Goal: Information Seeking & Learning: Find specific fact

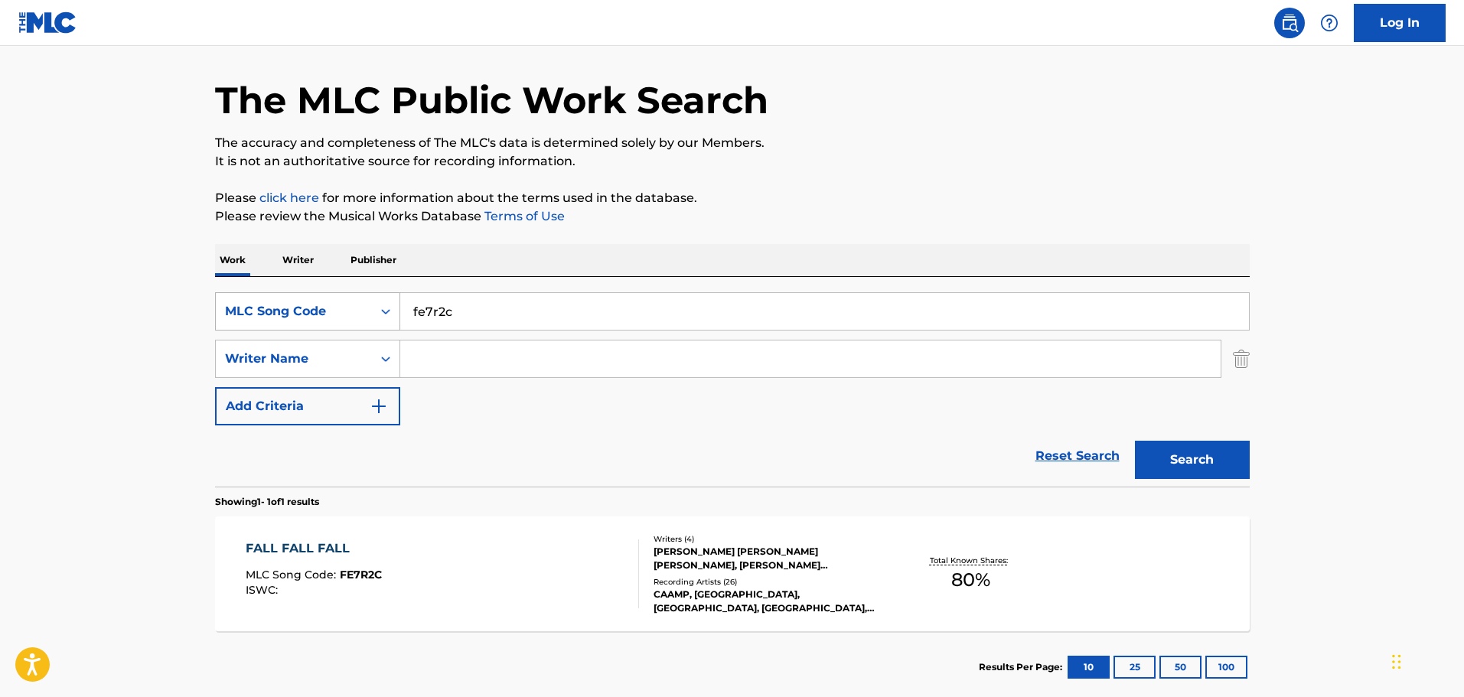
drag, startPoint x: 448, startPoint y: 311, endPoint x: 302, endPoint y: 318, distance: 146.3
click at [298, 315] on div "SearchWithCriteria02793534-186d-4133-bab7-5cc9c38017a3 MLC Song Code fe7r2c" at bounding box center [732, 311] width 1035 height 38
paste input "aw8mu3"
type input "aw8mu3"
click at [1201, 455] on button "Search" at bounding box center [1192, 460] width 115 height 38
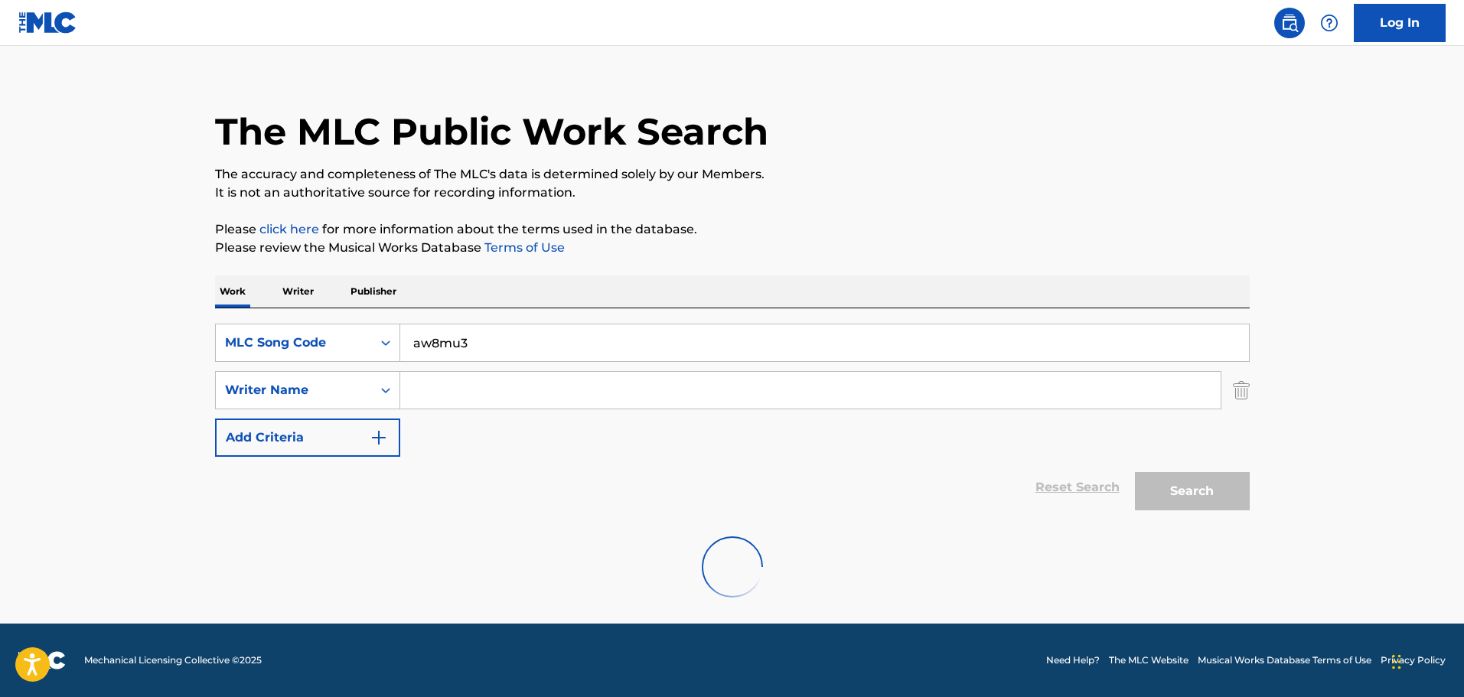
scroll to position [48, 0]
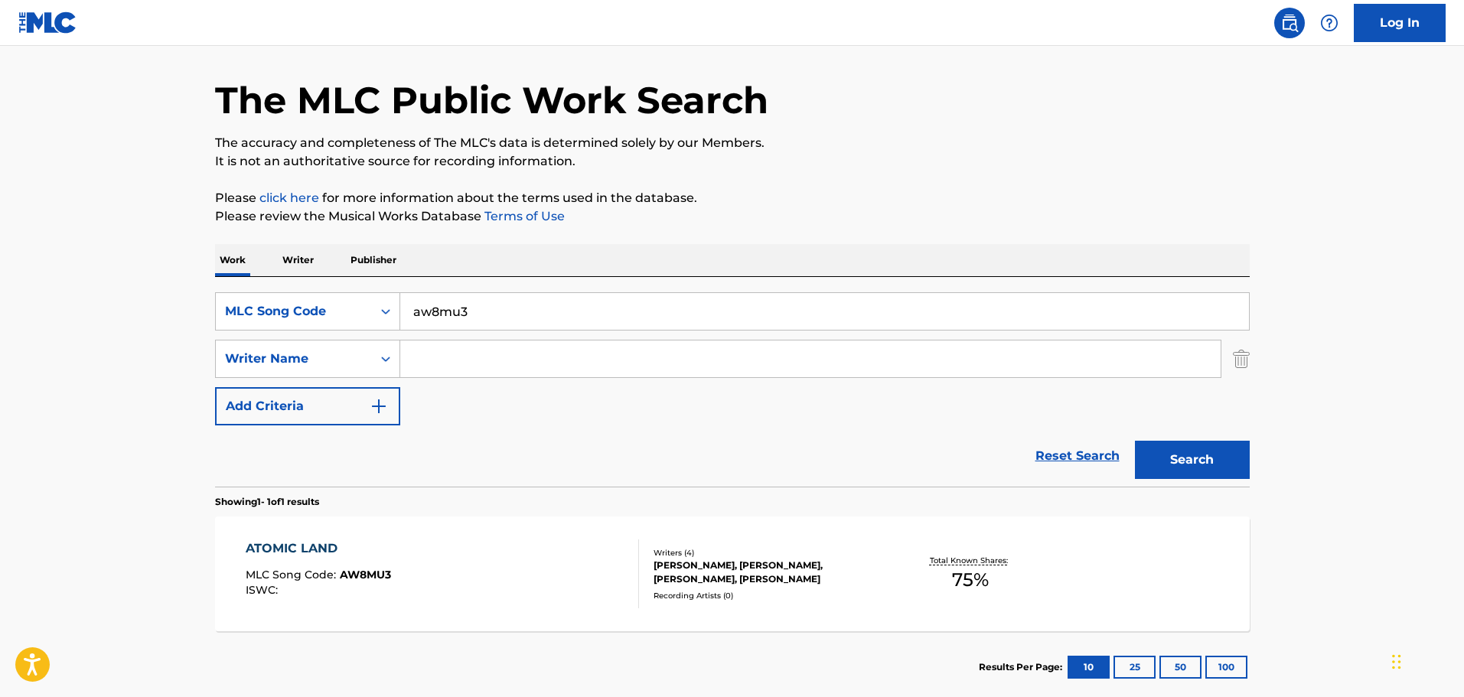
click at [573, 553] on div "ATOMIC LAND MLC Song Code : AW8MU3 ISWC :" at bounding box center [442, 574] width 393 height 69
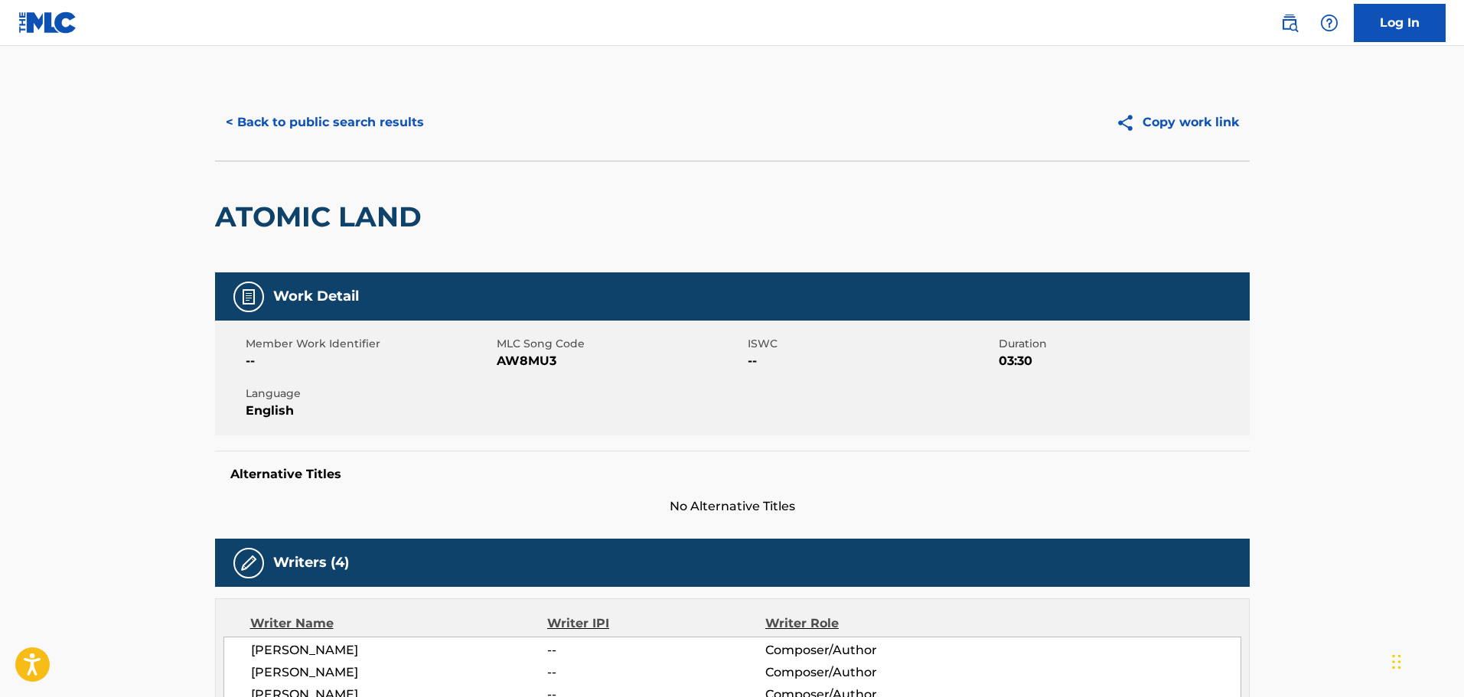
click at [347, 118] on button "< Back to public search results" at bounding box center [325, 122] width 220 height 38
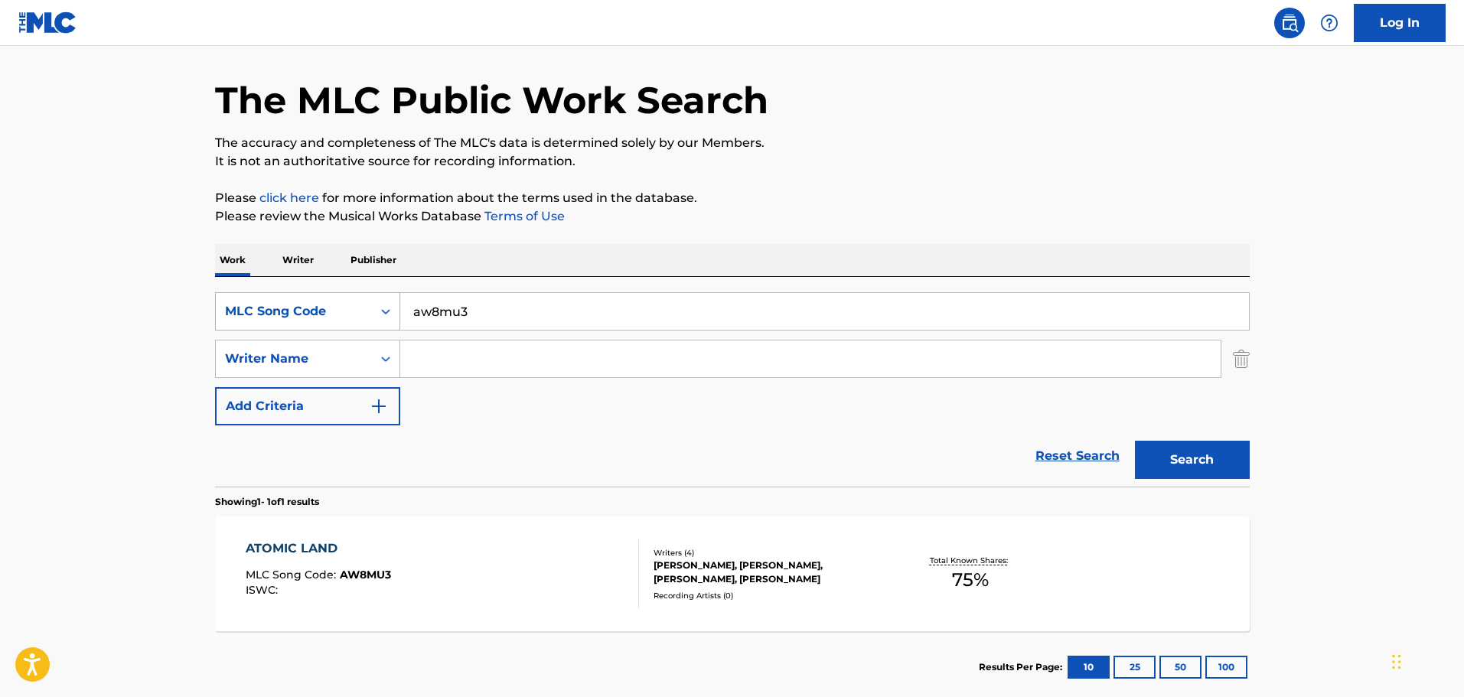
drag, startPoint x: 485, startPoint y: 311, endPoint x: 366, endPoint y: 315, distance: 119.5
click at [324, 308] on div "SearchWithCriteria02793534-186d-4133-bab7-5cc9c38017a3 MLC Song Code aw8mu3" at bounding box center [732, 311] width 1035 height 38
paste input "l3296k"
click at [1214, 469] on button "Search" at bounding box center [1192, 460] width 115 height 38
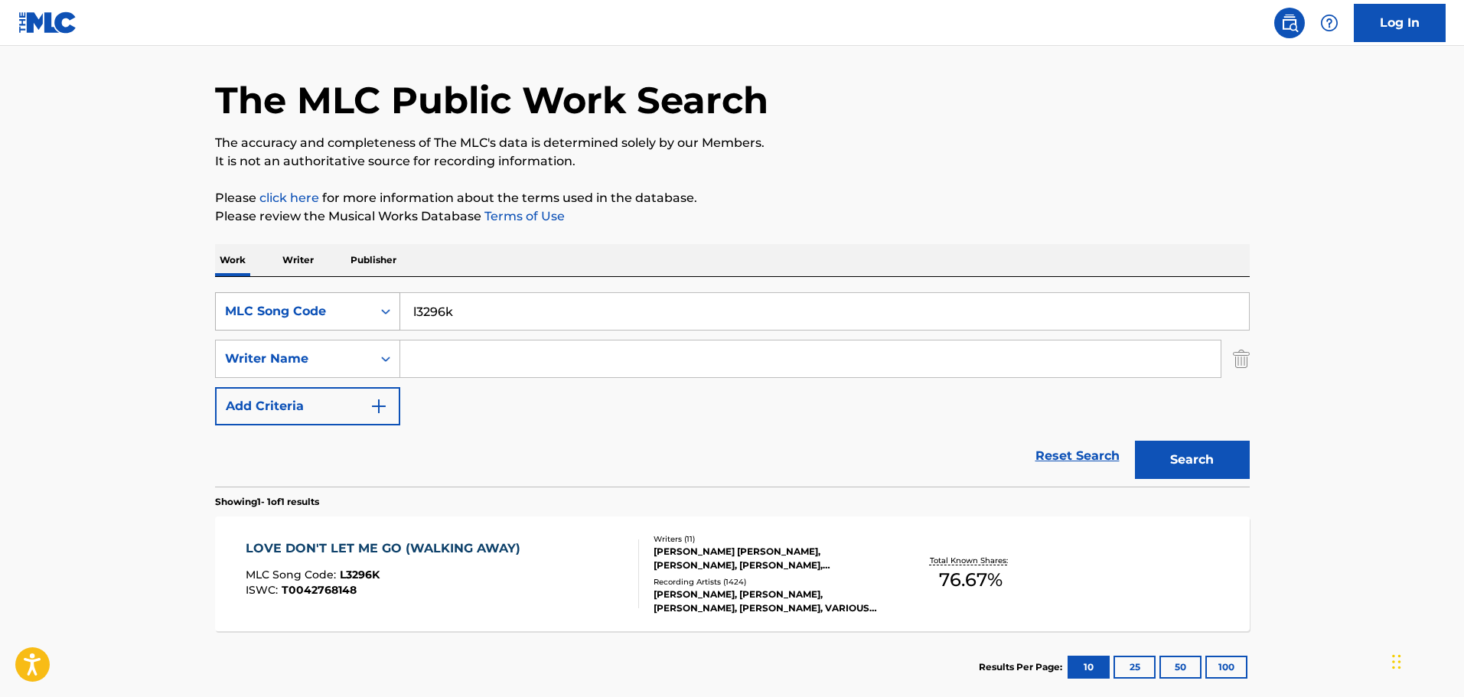
drag, startPoint x: 462, startPoint y: 306, endPoint x: 291, endPoint y: 308, distance: 171.5
click at [281, 308] on div "SearchWithCriteria02793534-186d-4133-bab7-5cc9c38017a3 MLC Song Code l3296k" at bounding box center [732, 311] width 1035 height 38
paste input "ave90p"
type input "ave90p"
click at [1195, 464] on button "Search" at bounding box center [1192, 460] width 115 height 38
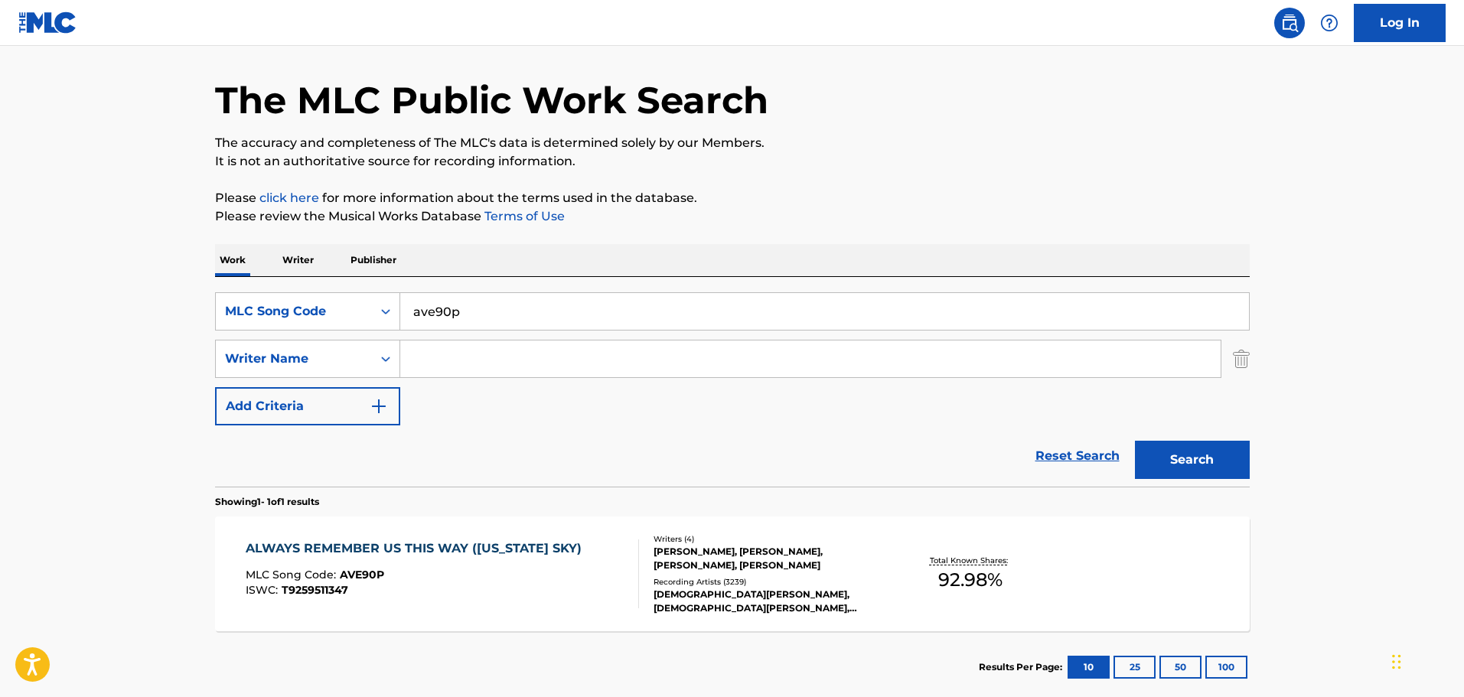
click at [583, 545] on div "ALWAYS REMEMBER US THIS WAY ([US_STATE] SKY) MLC Song Code : AVE90P ISWC : T925…" at bounding box center [442, 574] width 393 height 69
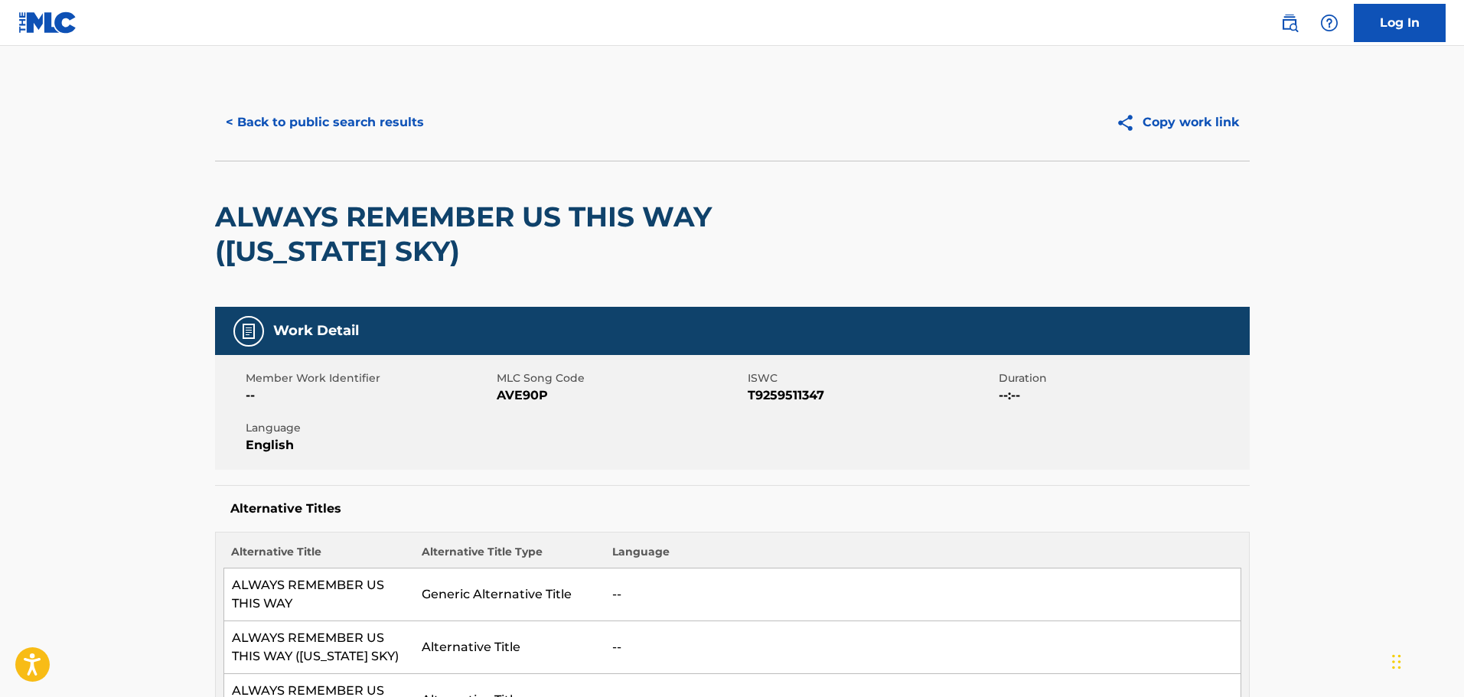
click at [328, 127] on button "< Back to public search results" at bounding box center [325, 122] width 220 height 38
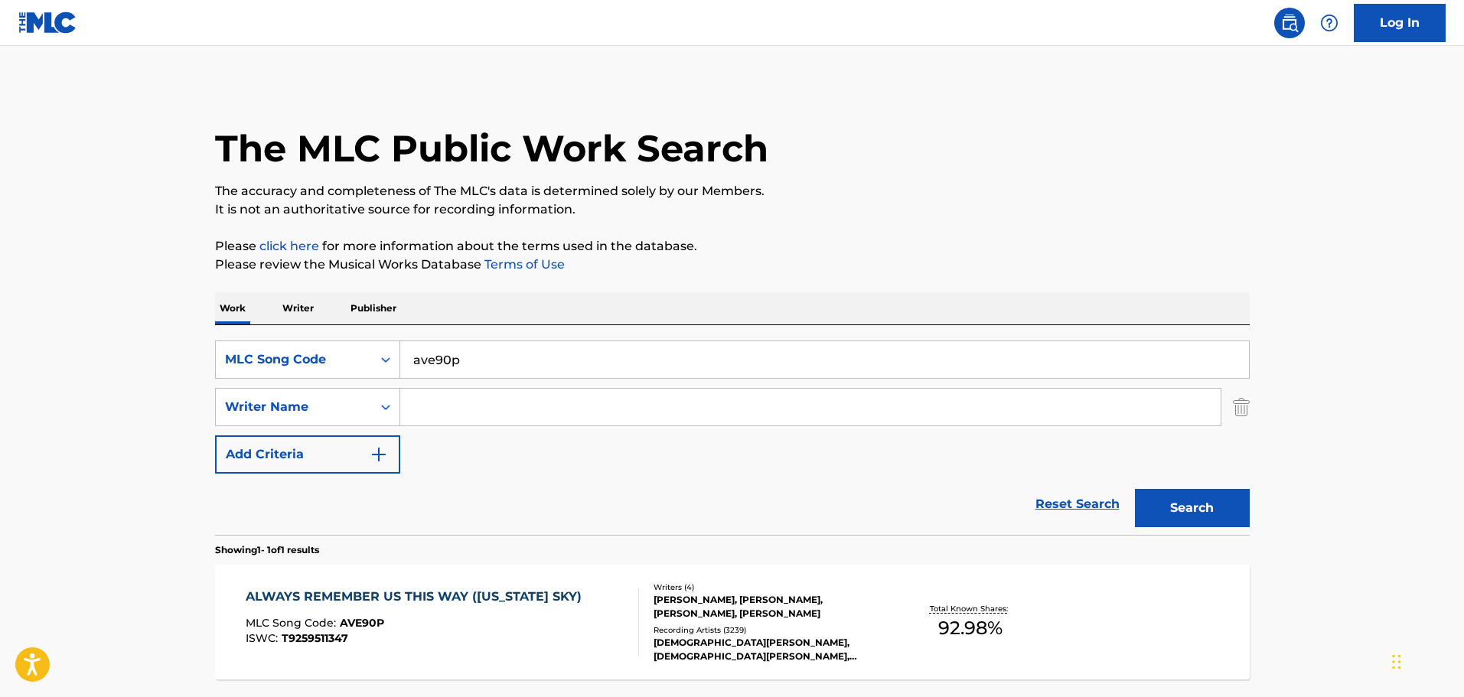
scroll to position [48, 0]
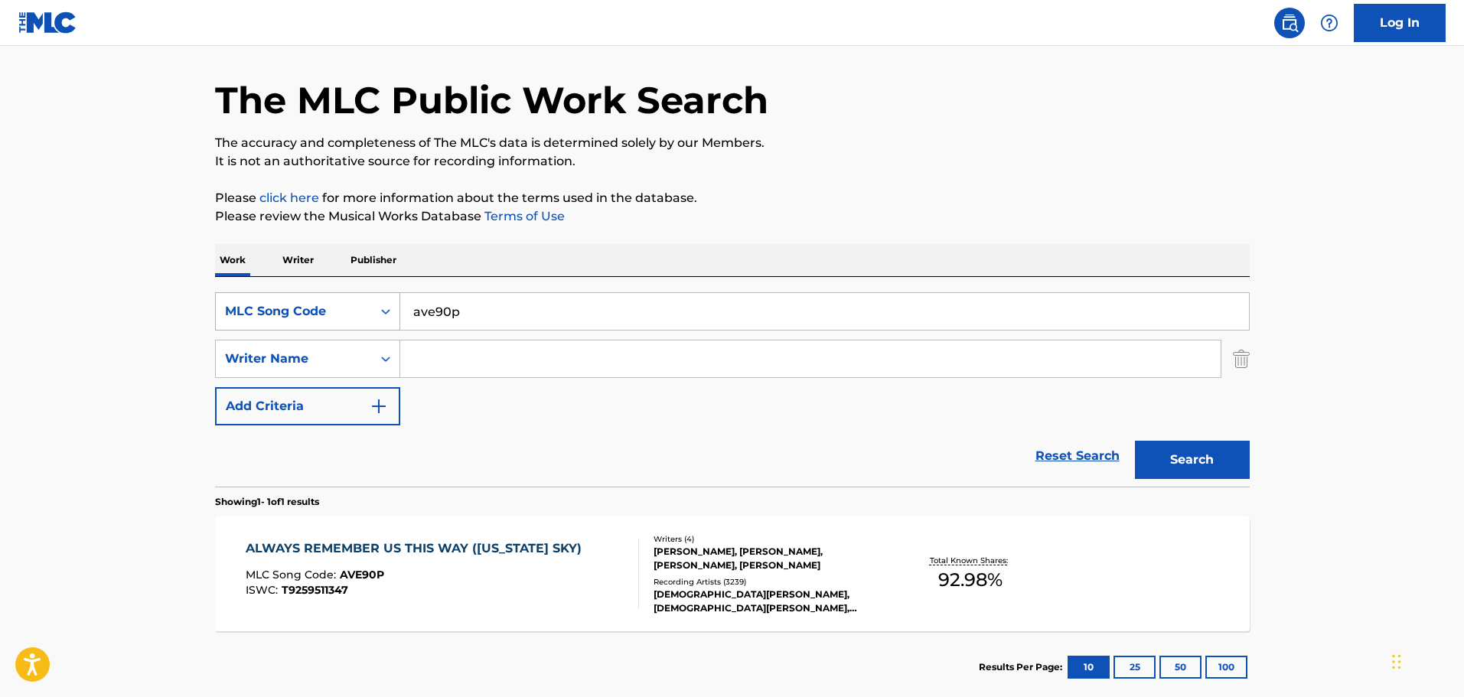
click at [316, 314] on div "MLC Song Code" at bounding box center [294, 311] width 138 height 18
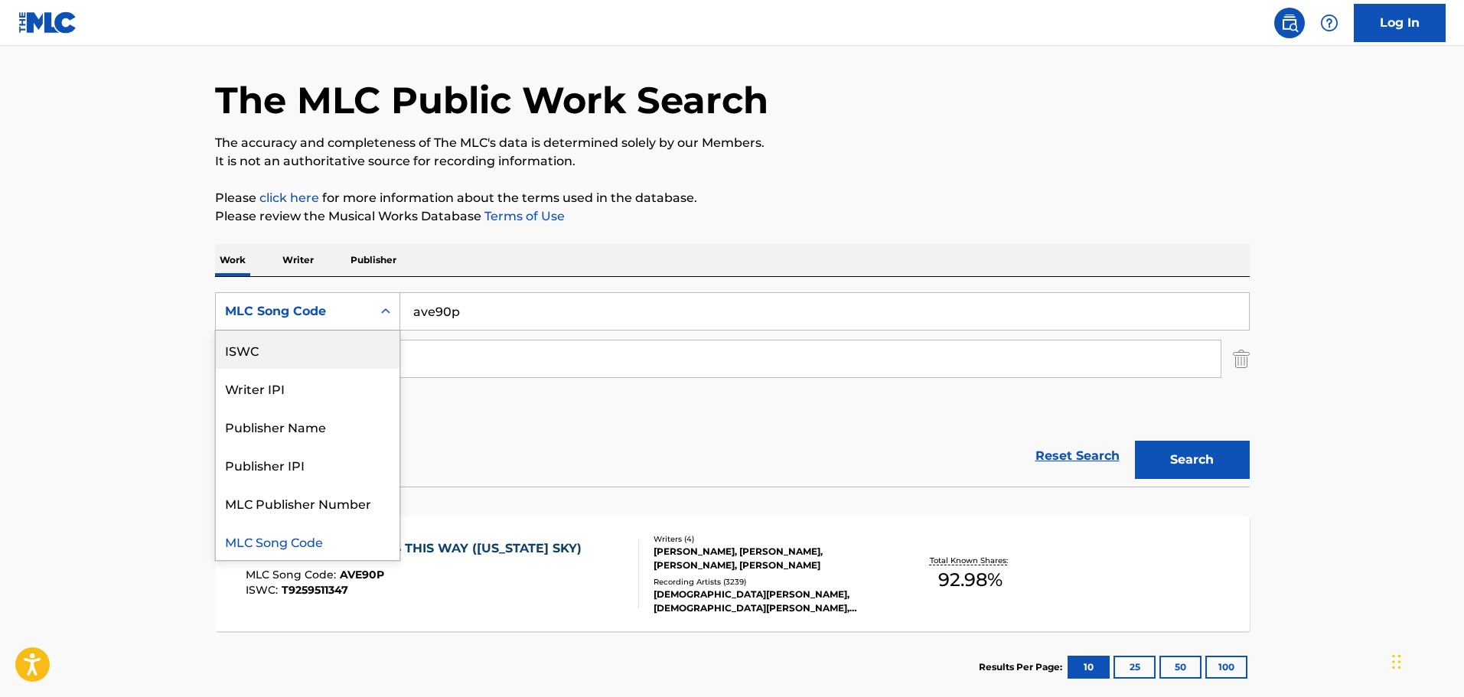
scroll to position [0, 0]
click at [271, 351] on div "Work Title" at bounding box center [308, 350] width 184 height 38
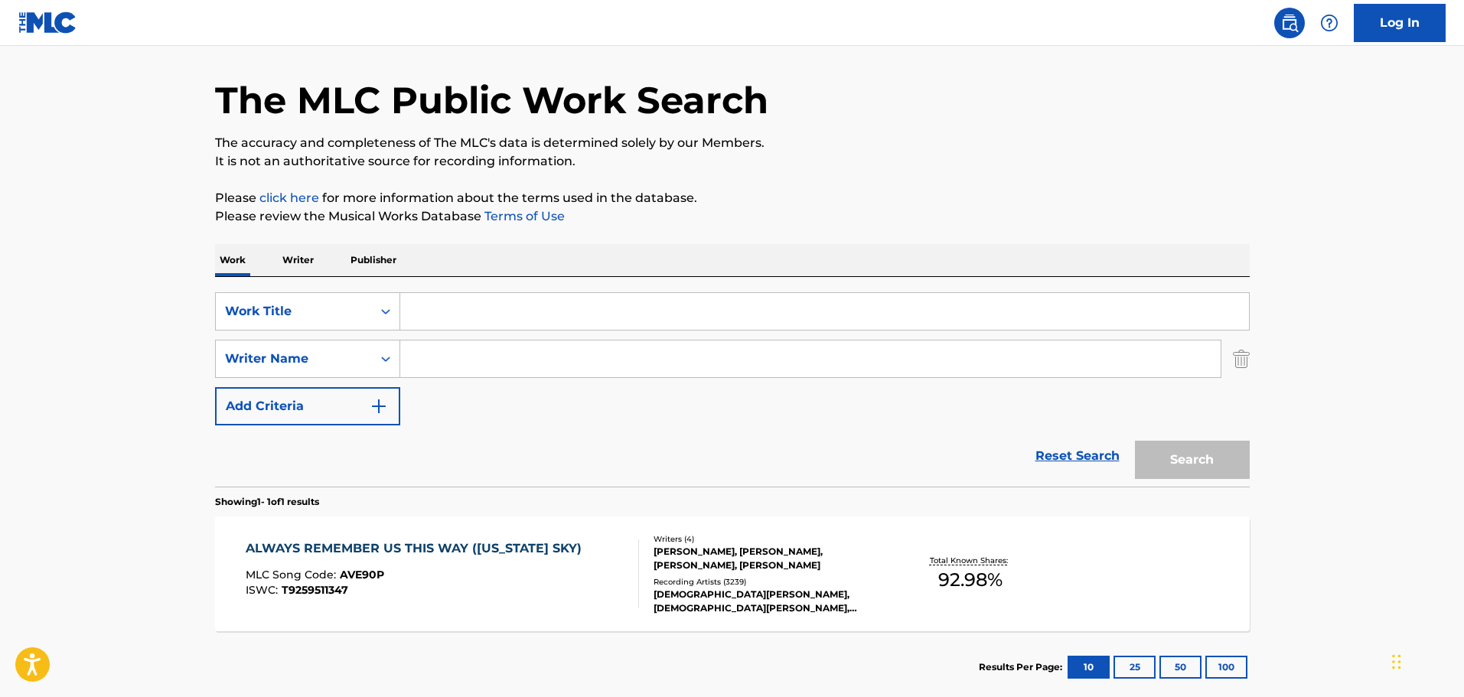
click at [478, 320] on input "Search Form" at bounding box center [824, 311] width 849 height 37
paste input "De Verlaten Mijn"
click at [1176, 452] on button "Search" at bounding box center [1192, 460] width 115 height 38
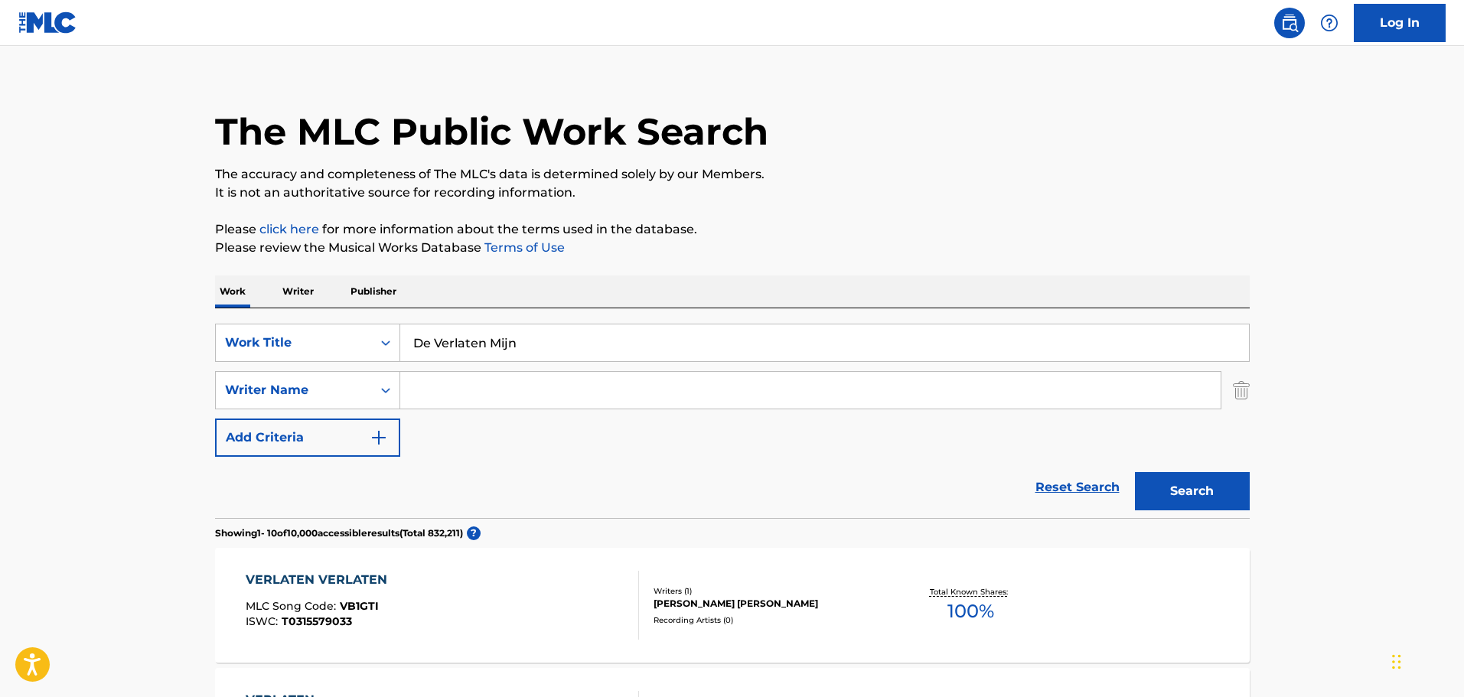
scroll to position [48, 0]
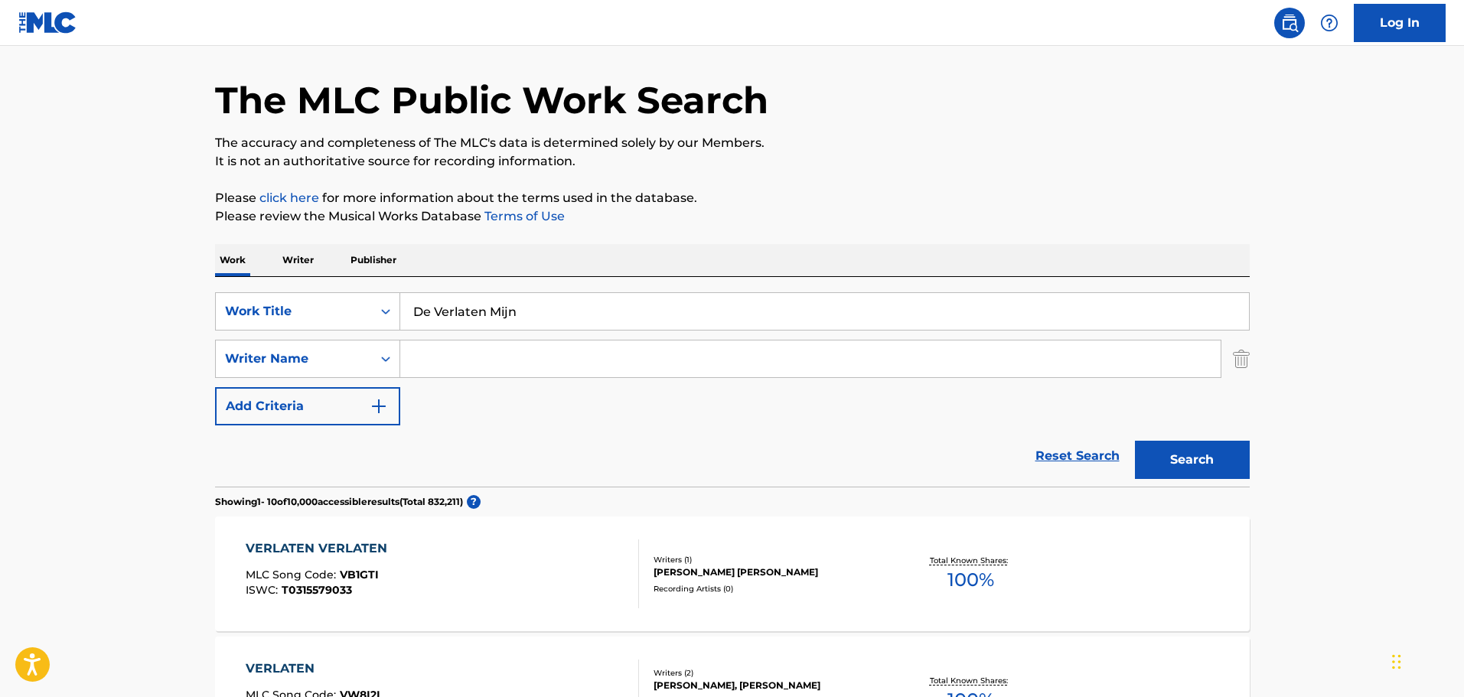
drag, startPoint x: 562, startPoint y: 308, endPoint x: 204, endPoint y: 302, distance: 358.2
paste input "Thema Uit “De Verlaten Mijn”"
type input "Thema Uit “De Verlaten Mijn”"
click at [1186, 451] on button "Search" at bounding box center [1192, 460] width 115 height 38
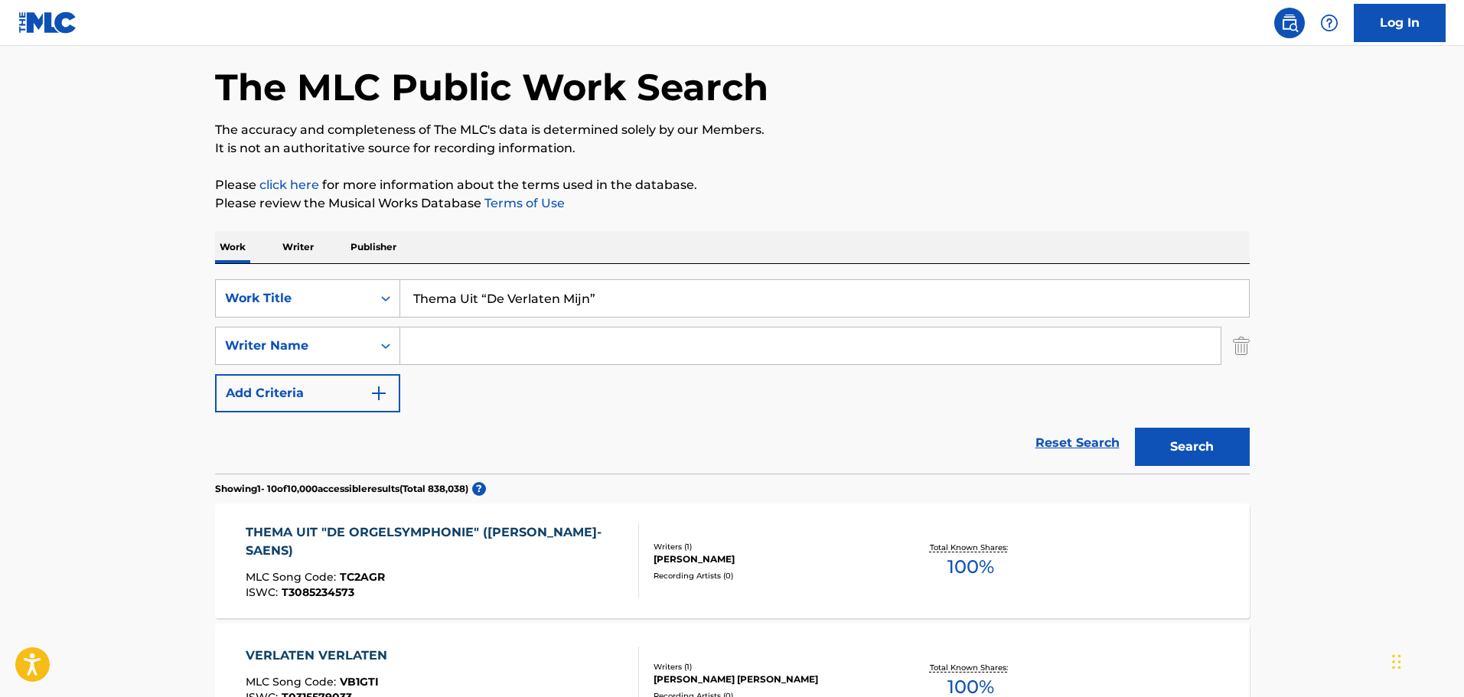
scroll to position [0, 0]
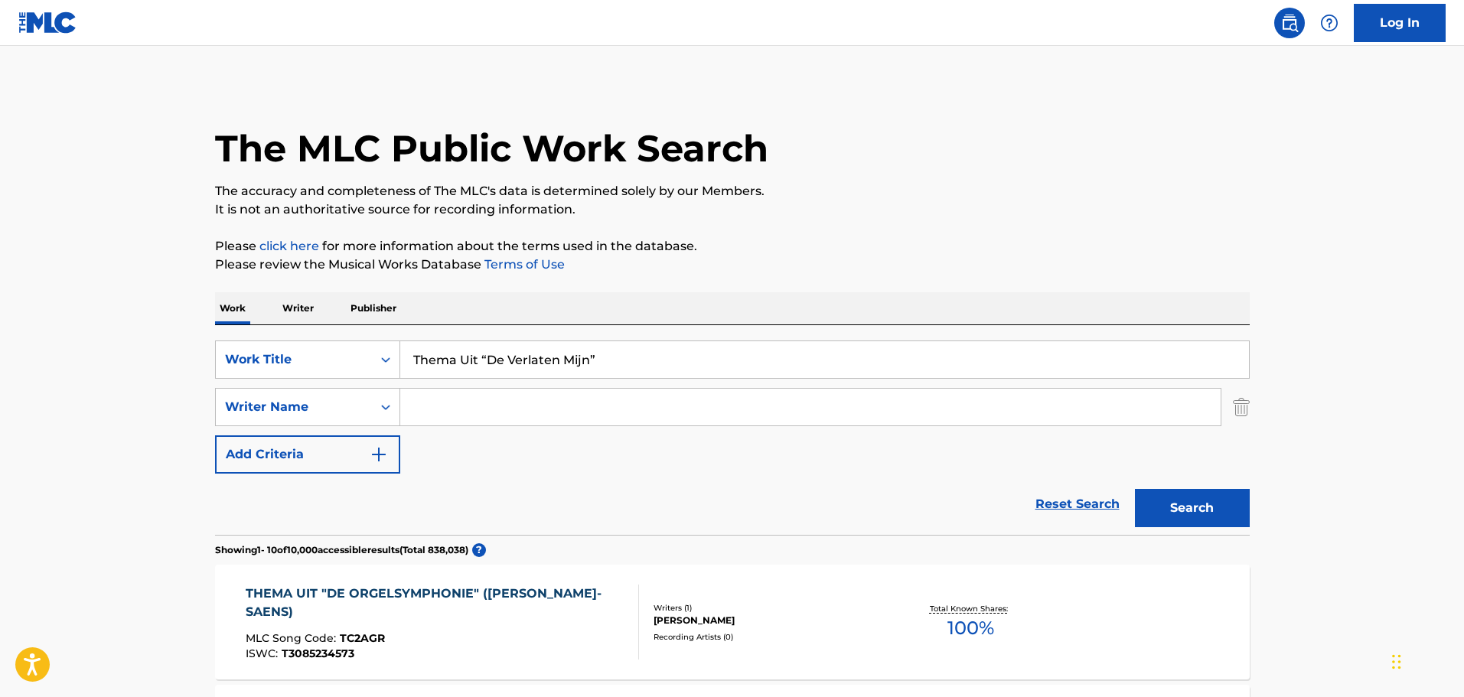
click at [469, 417] on input "Search Form" at bounding box center [810, 407] width 820 height 37
type input "last"
click at [1135, 489] on button "Search" at bounding box center [1192, 508] width 115 height 38
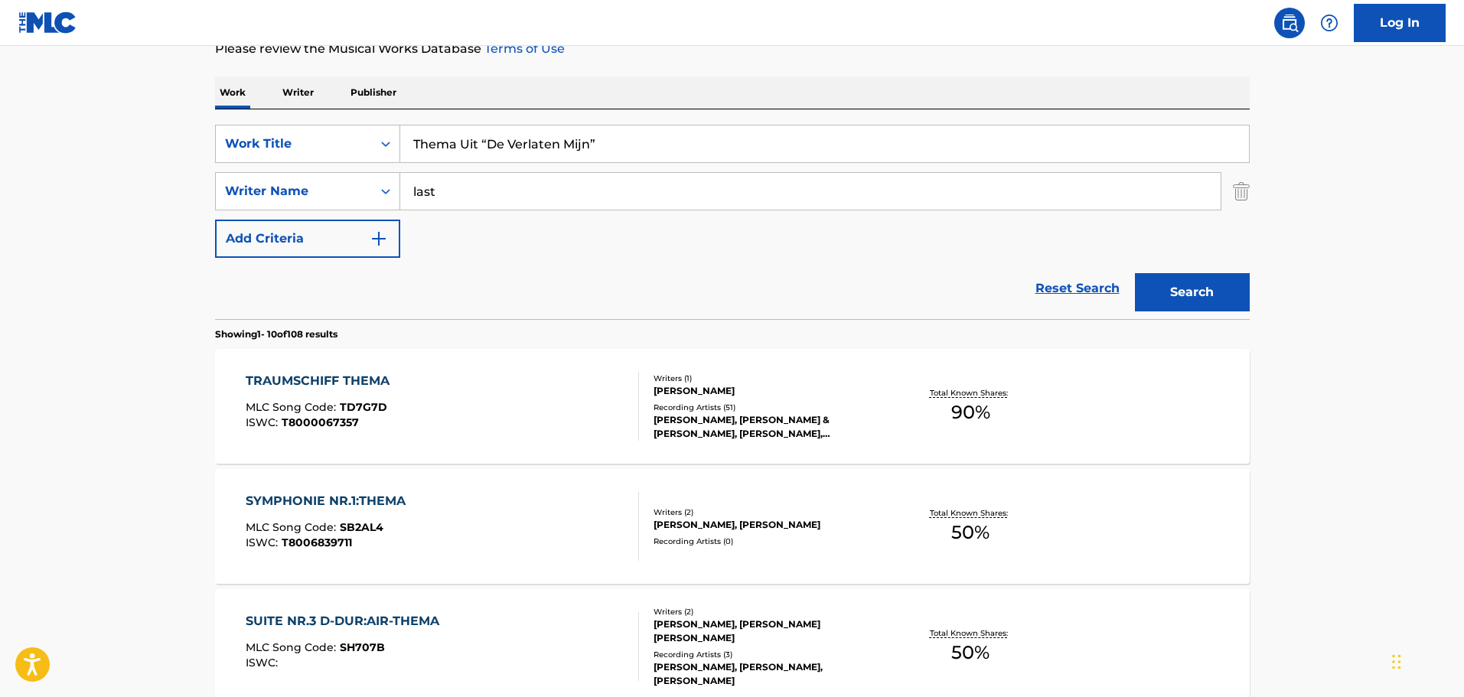
scroll to position [230, 0]
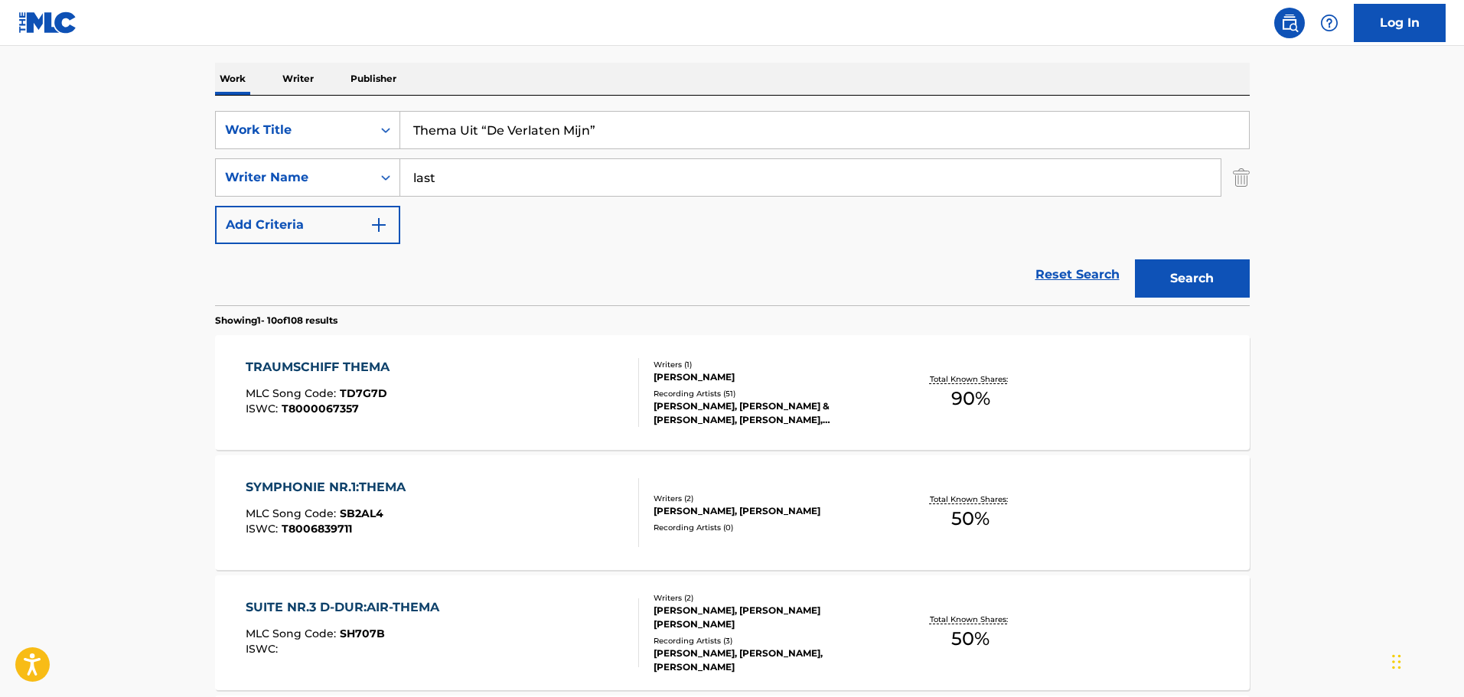
click at [506, 415] on div "TRAUMSCHIFF THEMA MLC Song Code : TD7G7D ISWC : T8000067357" at bounding box center [442, 392] width 393 height 69
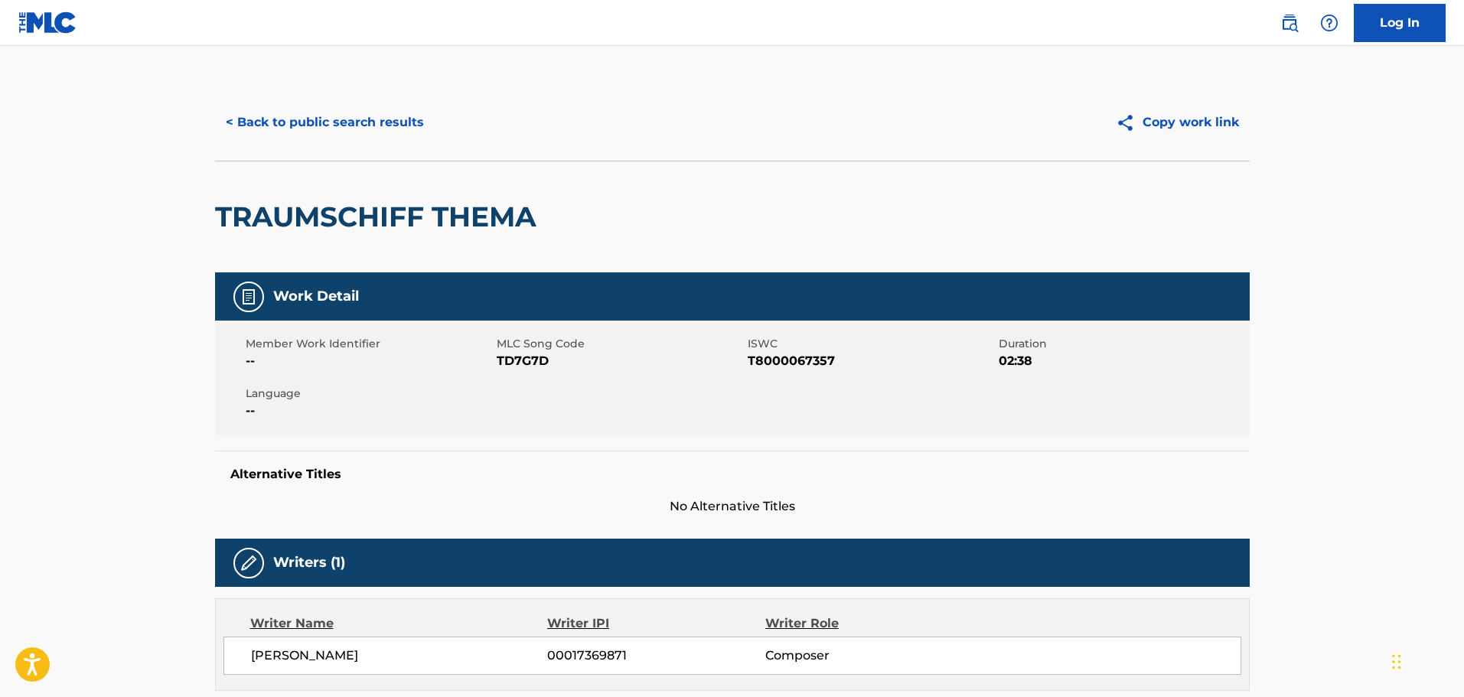
click at [338, 129] on button "< Back to public search results" at bounding box center [325, 122] width 220 height 38
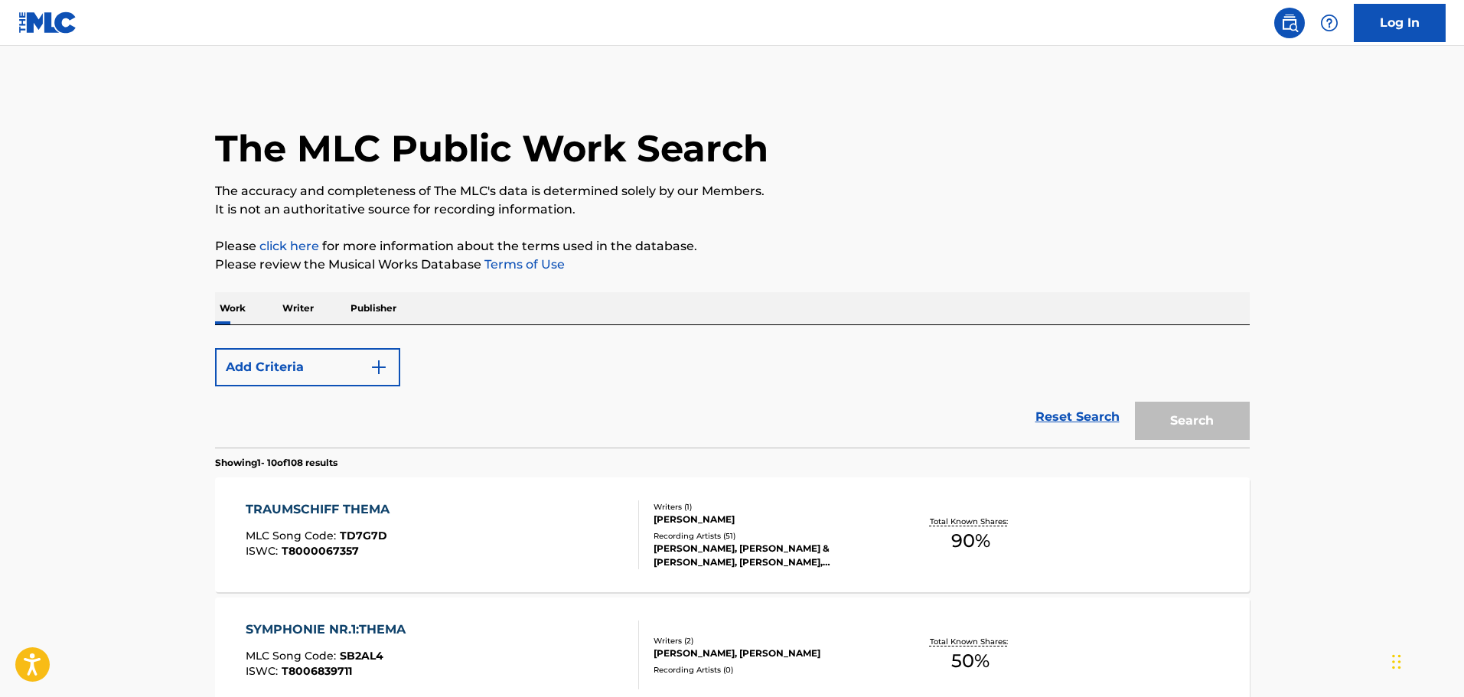
scroll to position [230, 0]
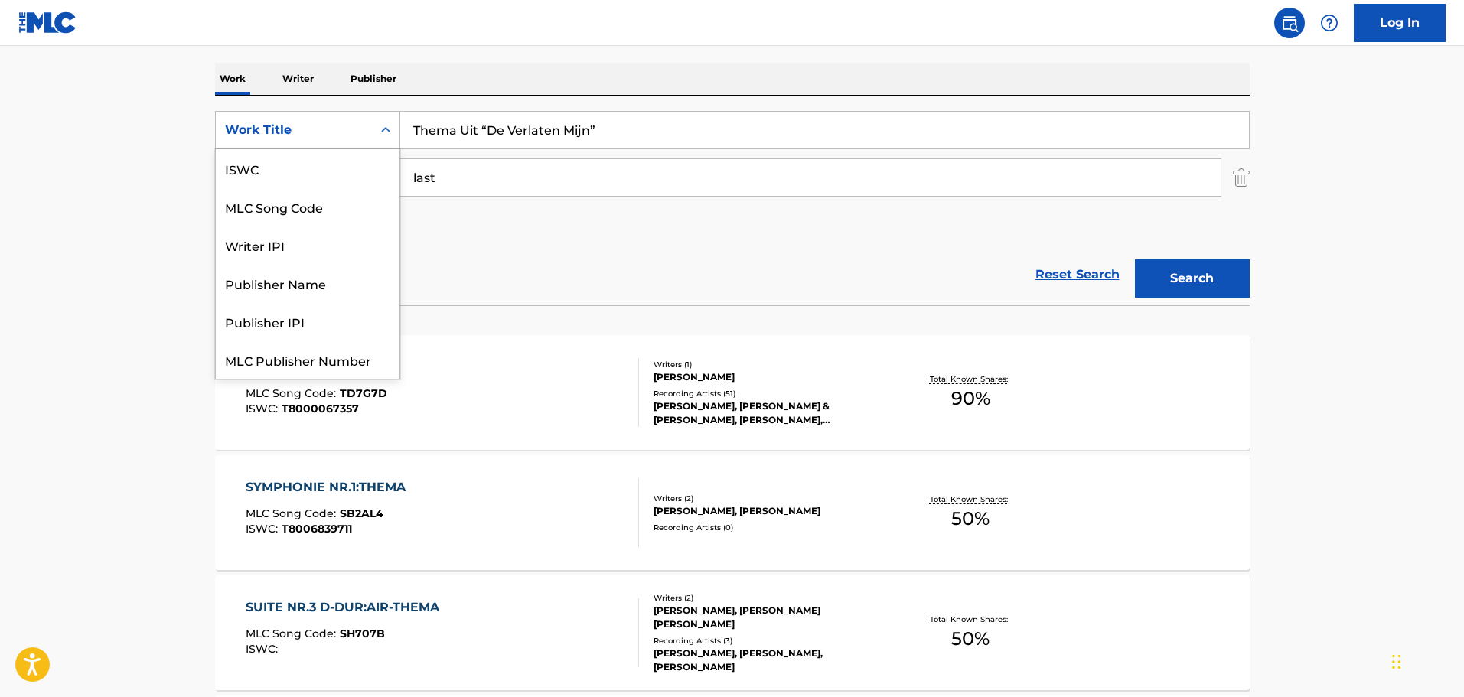
click at [334, 142] on div "Work Title" at bounding box center [294, 130] width 156 height 29
click at [318, 171] on div "MLC Song Code" at bounding box center [308, 168] width 184 height 38
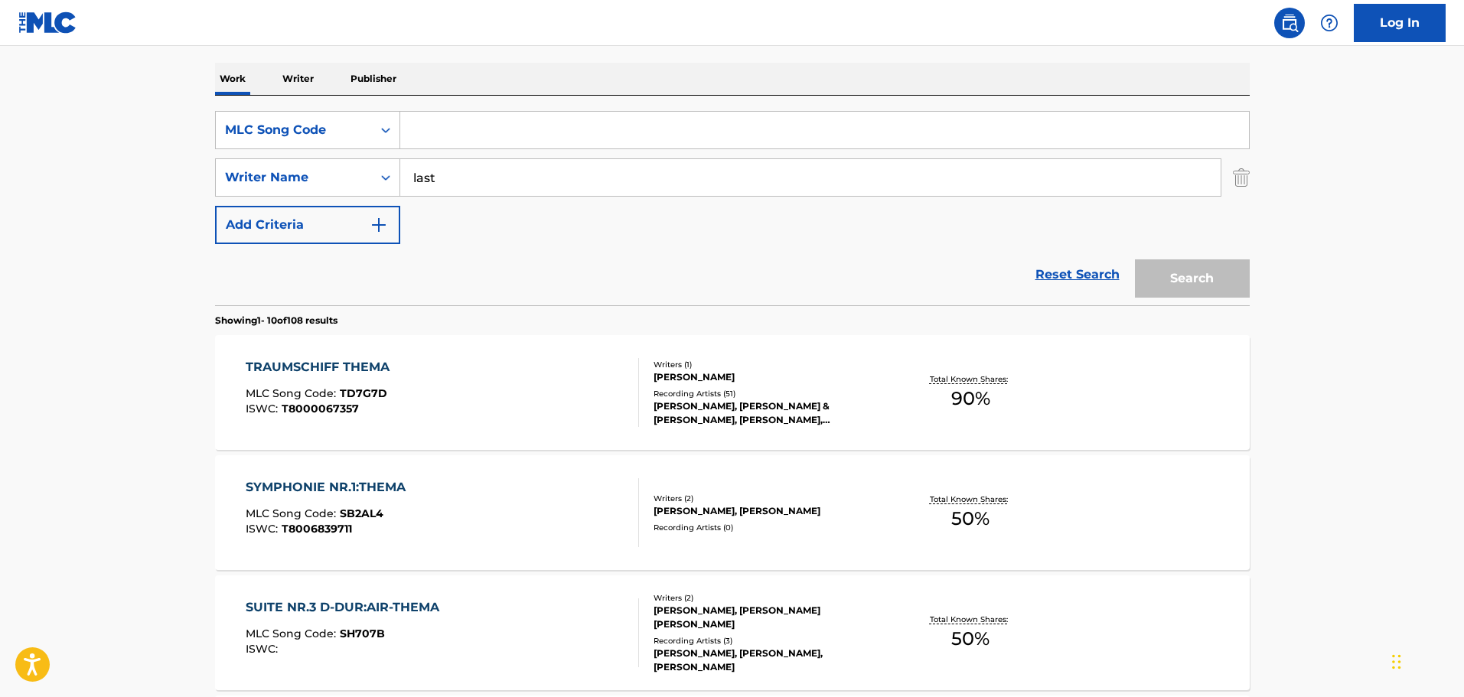
click at [472, 136] on input "Search Form" at bounding box center [824, 130] width 849 height 37
paste input "l57574"
type input "l57574"
drag, startPoint x: 451, startPoint y: 174, endPoint x: 342, endPoint y: 188, distance: 109.5
click at [342, 188] on div "SearchWithCriteria9af8d0cc-95bc-43b0-983f-31ff19928cb8 Writer Name last" at bounding box center [732, 177] width 1035 height 38
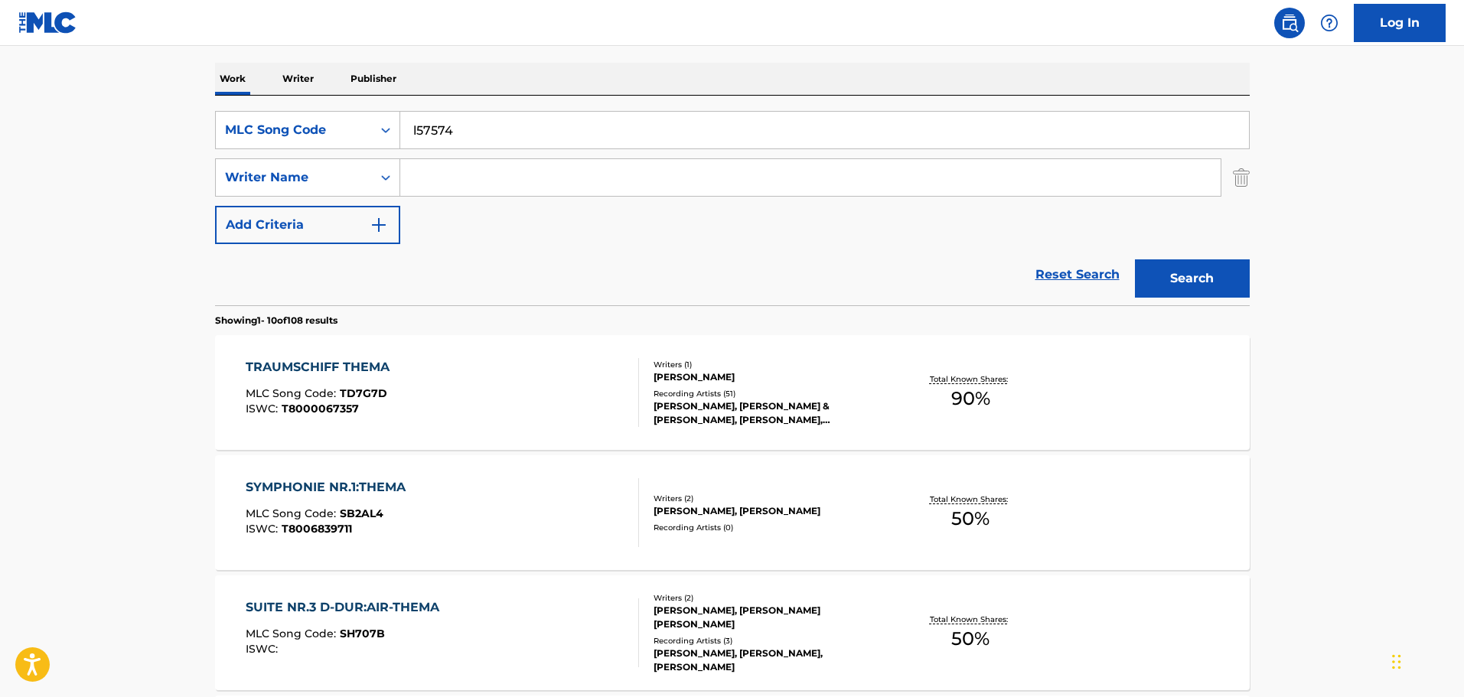
click at [1186, 269] on button "Search" at bounding box center [1192, 278] width 115 height 38
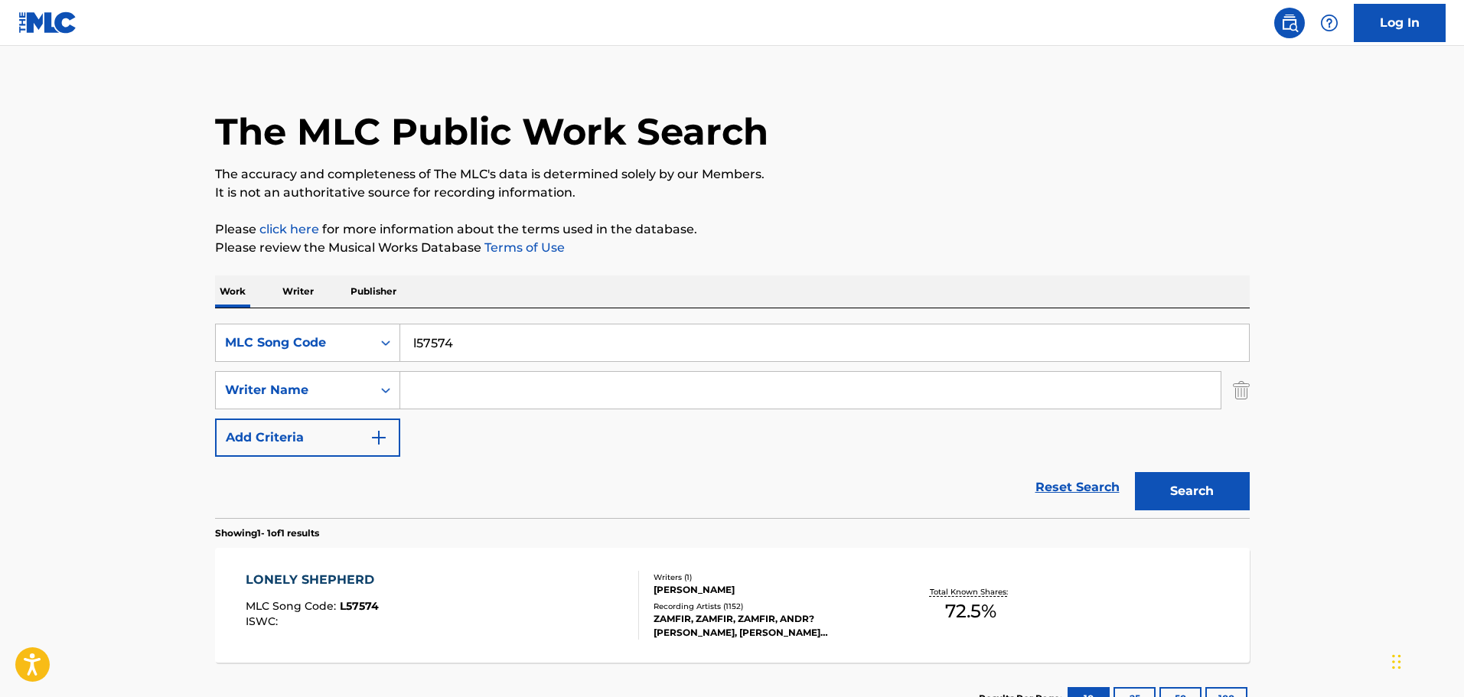
scroll to position [135, 0]
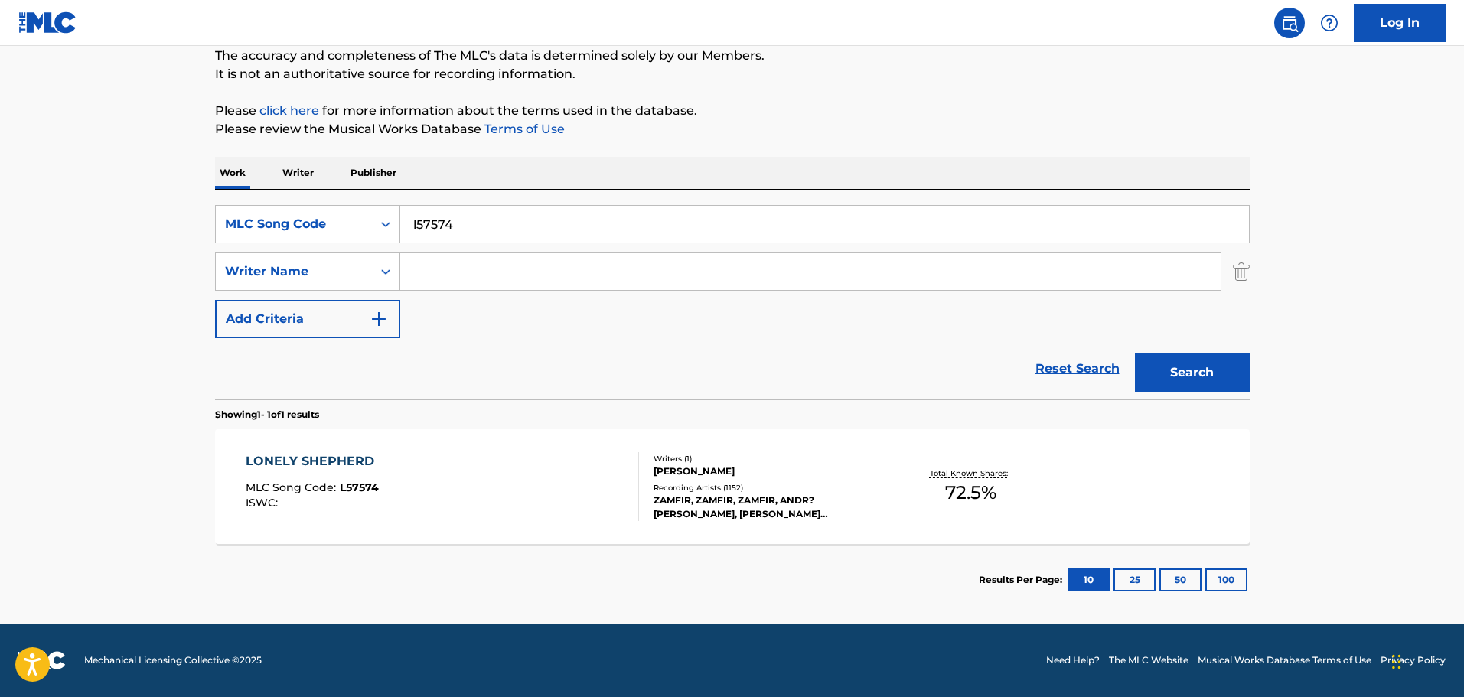
click at [556, 494] on div "LONELY SHEPHERD MLC Song Code : L57574 ISWC :" at bounding box center [442, 486] width 393 height 69
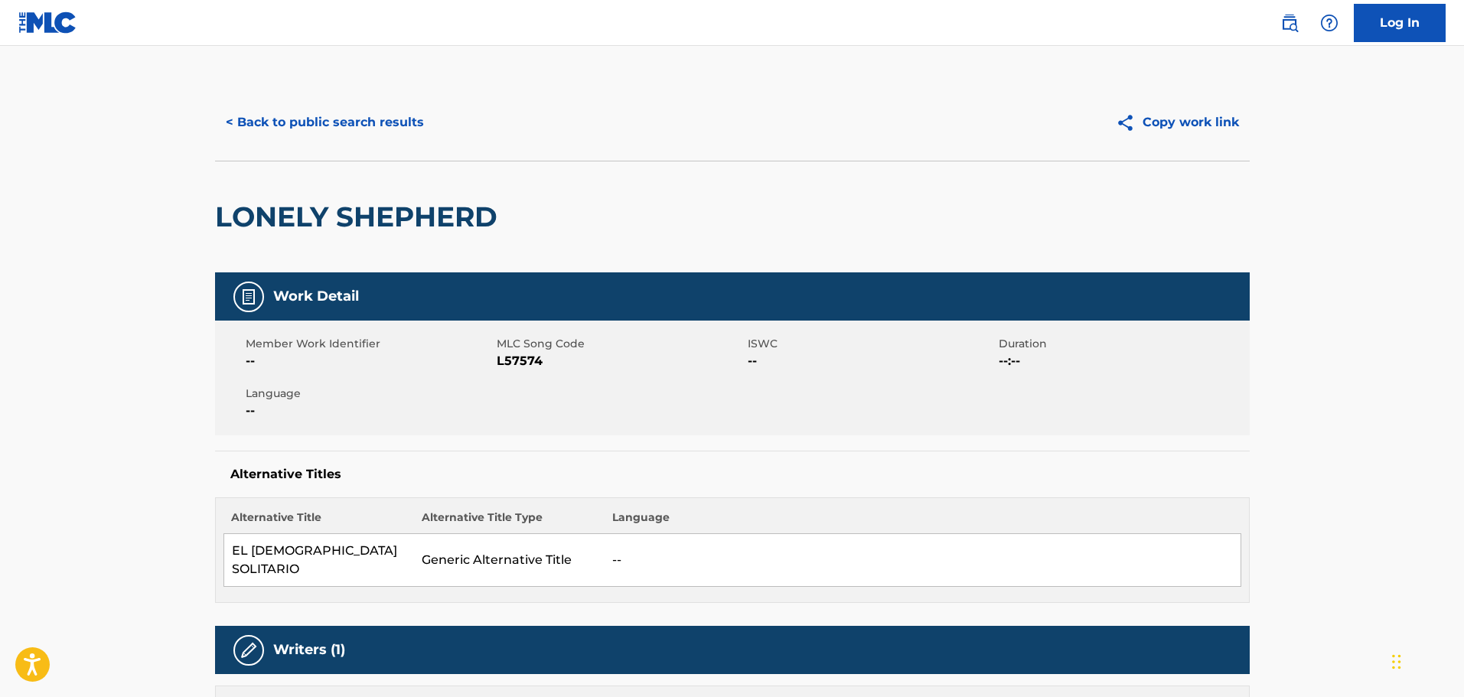
scroll to position [48, 0]
drag, startPoint x: 495, startPoint y: 217, endPoint x: 218, endPoint y: 220, distance: 277.1
click at [218, 220] on div "LONELY SHEPHERD" at bounding box center [732, 217] width 1035 height 112
click at [517, 364] on span "L57574" at bounding box center [620, 361] width 247 height 18
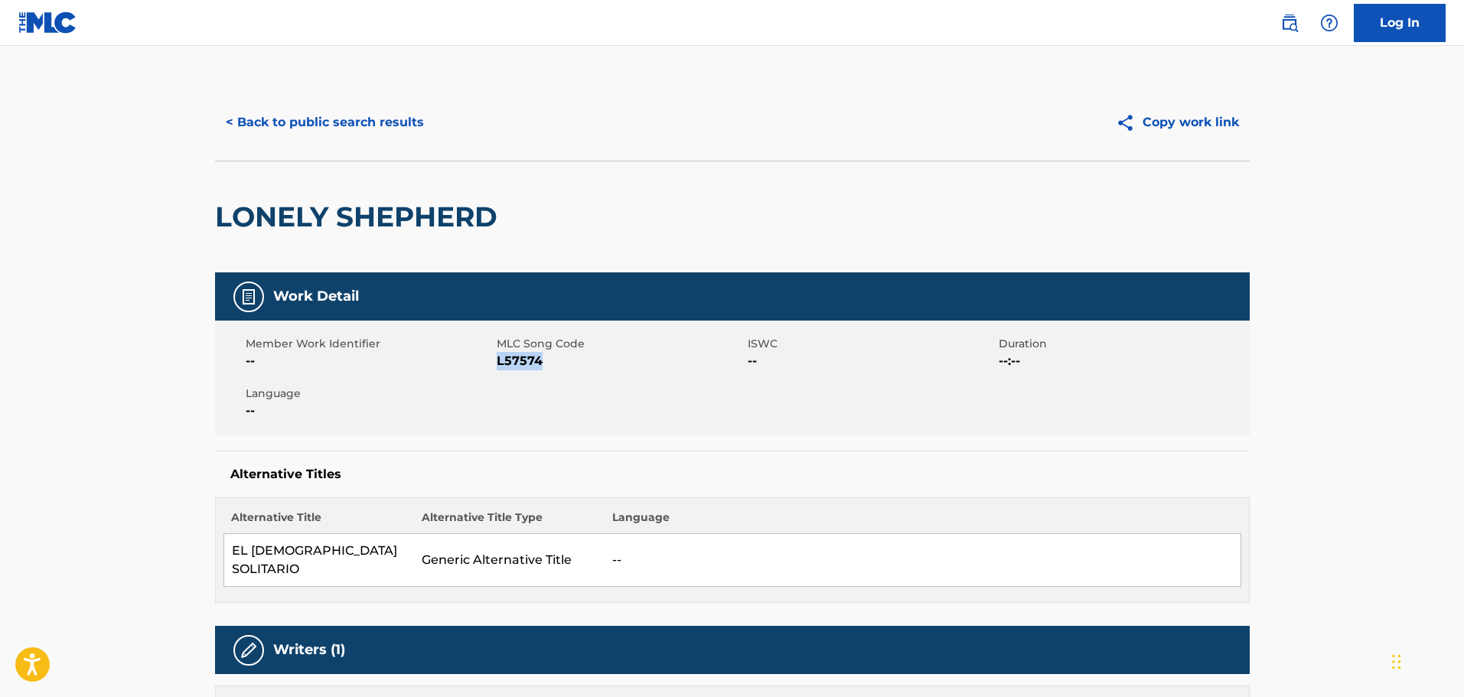
click at [517, 364] on span "L57574" at bounding box center [620, 361] width 247 height 18
copy span "L57574"
click at [300, 110] on button "< Back to public search results" at bounding box center [325, 122] width 220 height 38
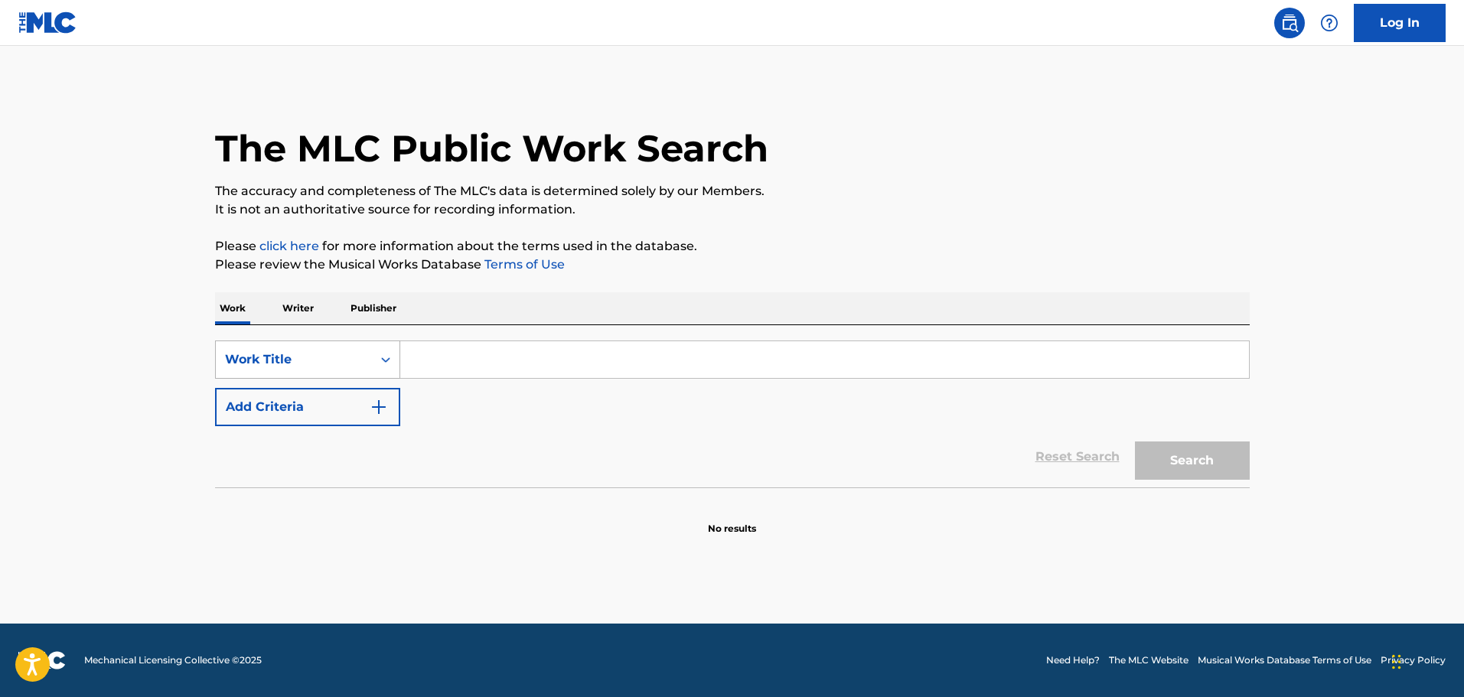
click at [327, 370] on div "Work Title" at bounding box center [294, 359] width 156 height 29
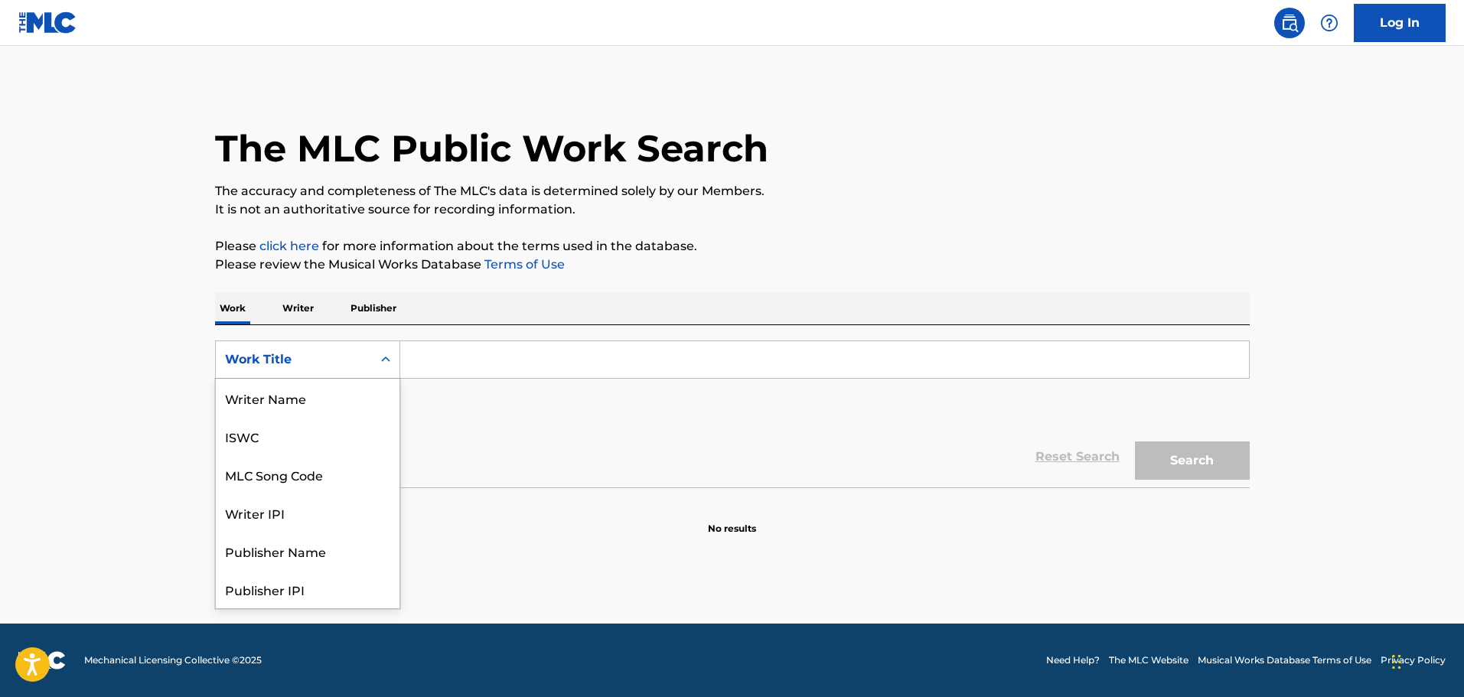
scroll to position [77, 0]
click at [285, 399] on div "MLC Song Code" at bounding box center [308, 398] width 184 height 38
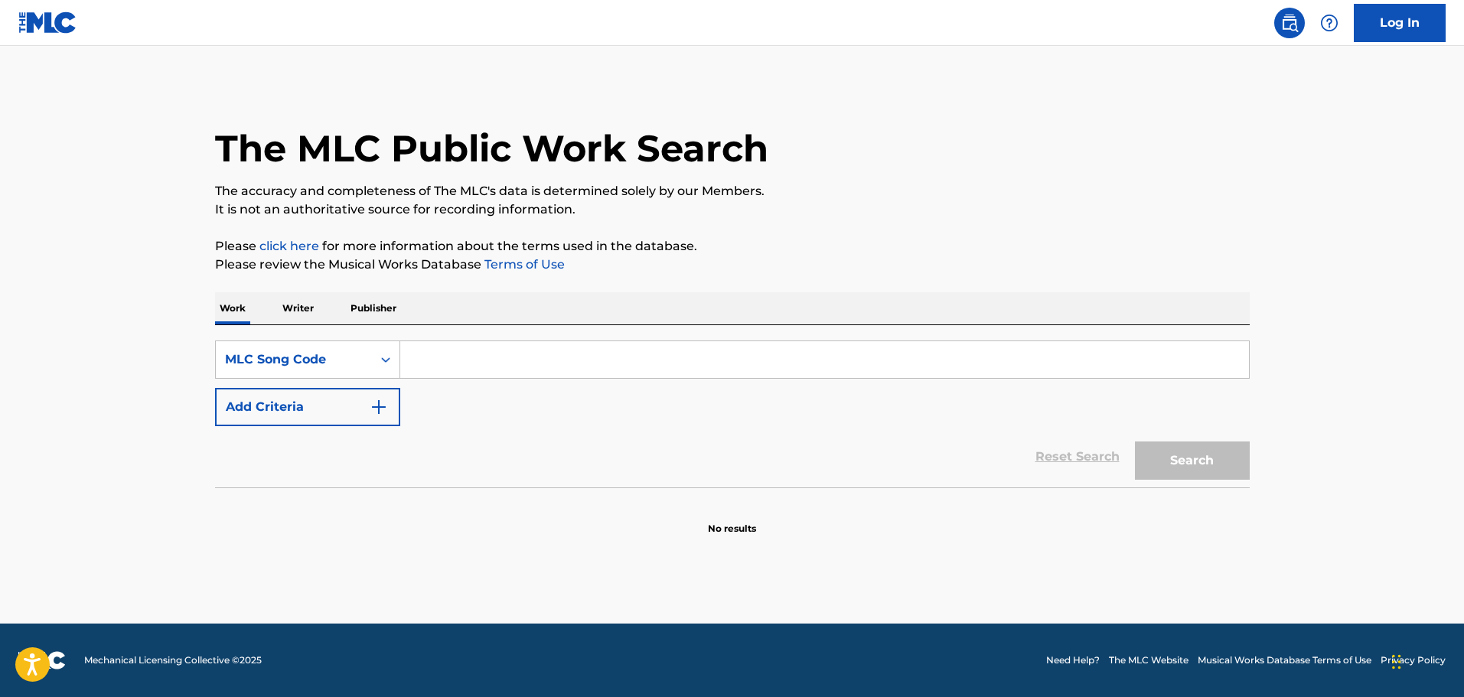
click at [426, 368] on input "Search Form" at bounding box center [824, 359] width 849 height 37
paste input "AV8C8F"
type input "AV8C8F"
click at [1182, 458] on button "Search" at bounding box center [1192, 461] width 115 height 38
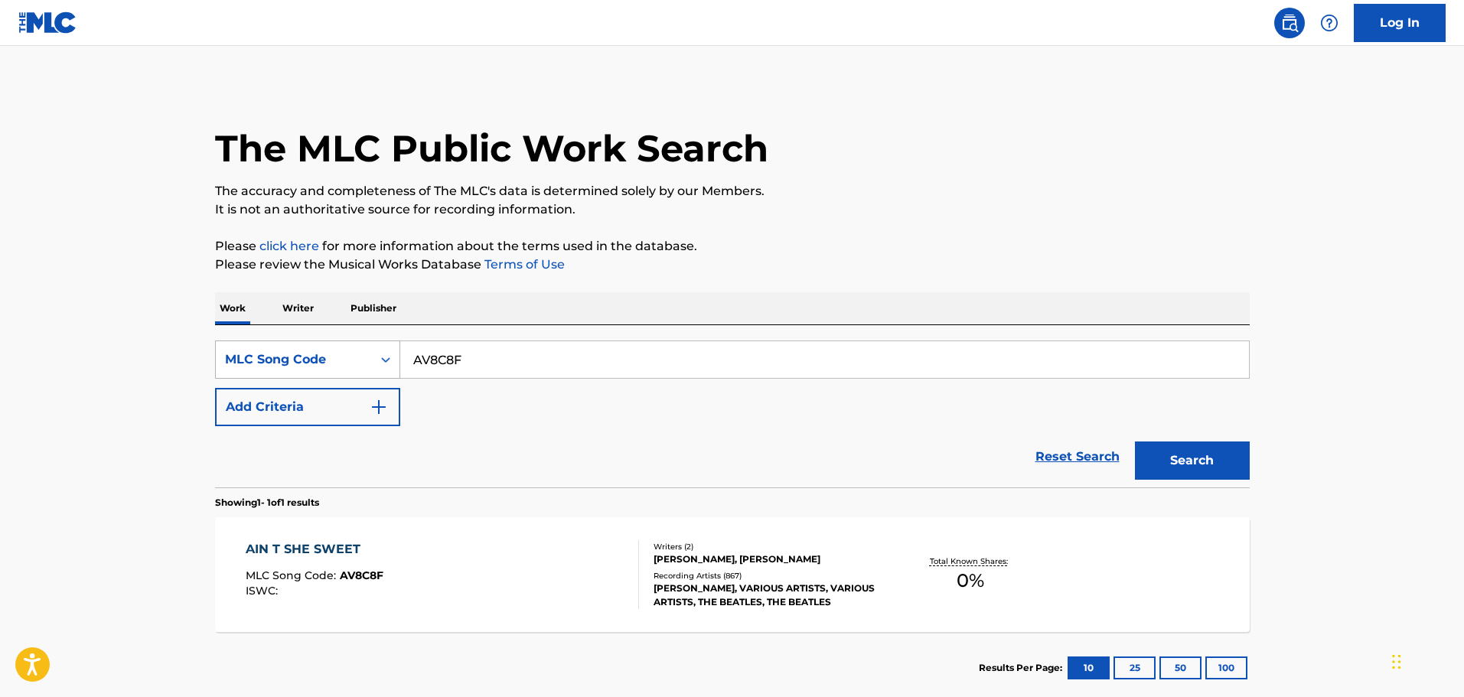
click at [312, 366] on div "MLC Song Code" at bounding box center [294, 360] width 138 height 18
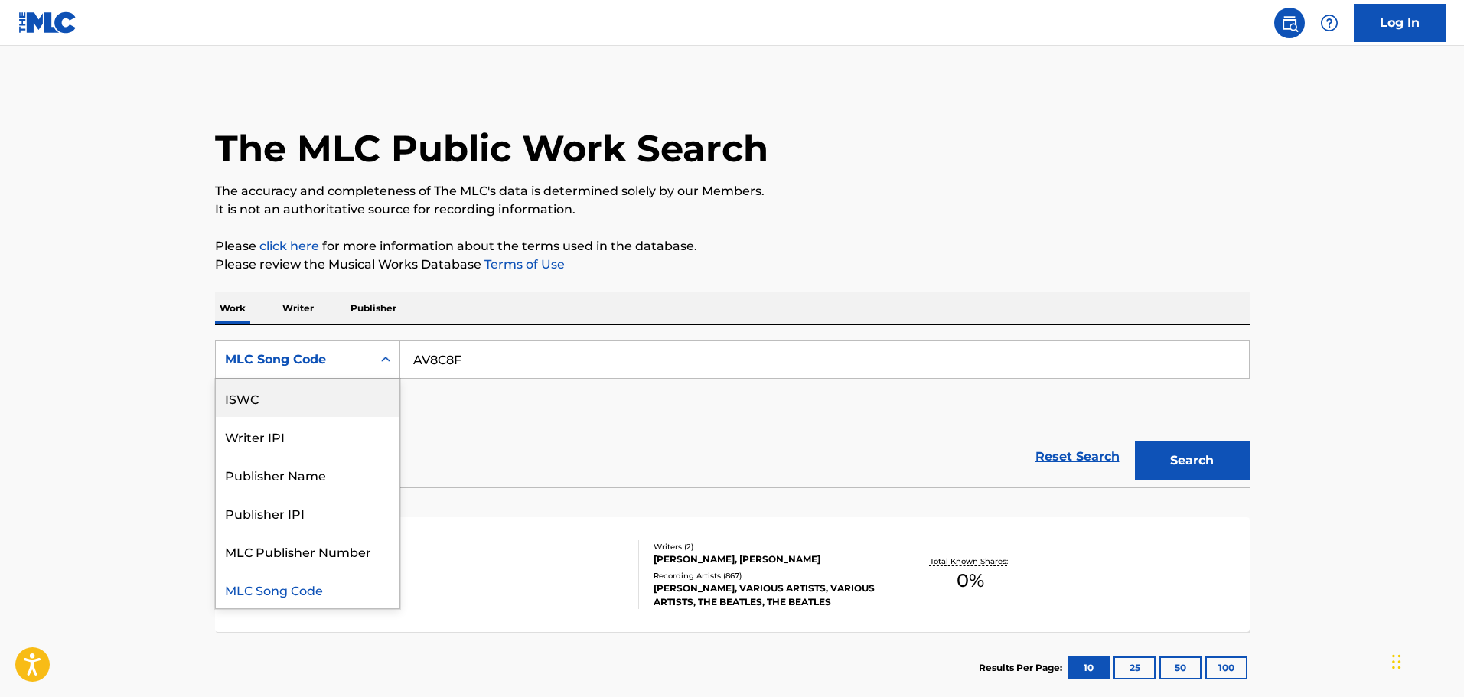
scroll to position [0, 0]
click at [282, 403] on div "Work Title" at bounding box center [308, 398] width 184 height 38
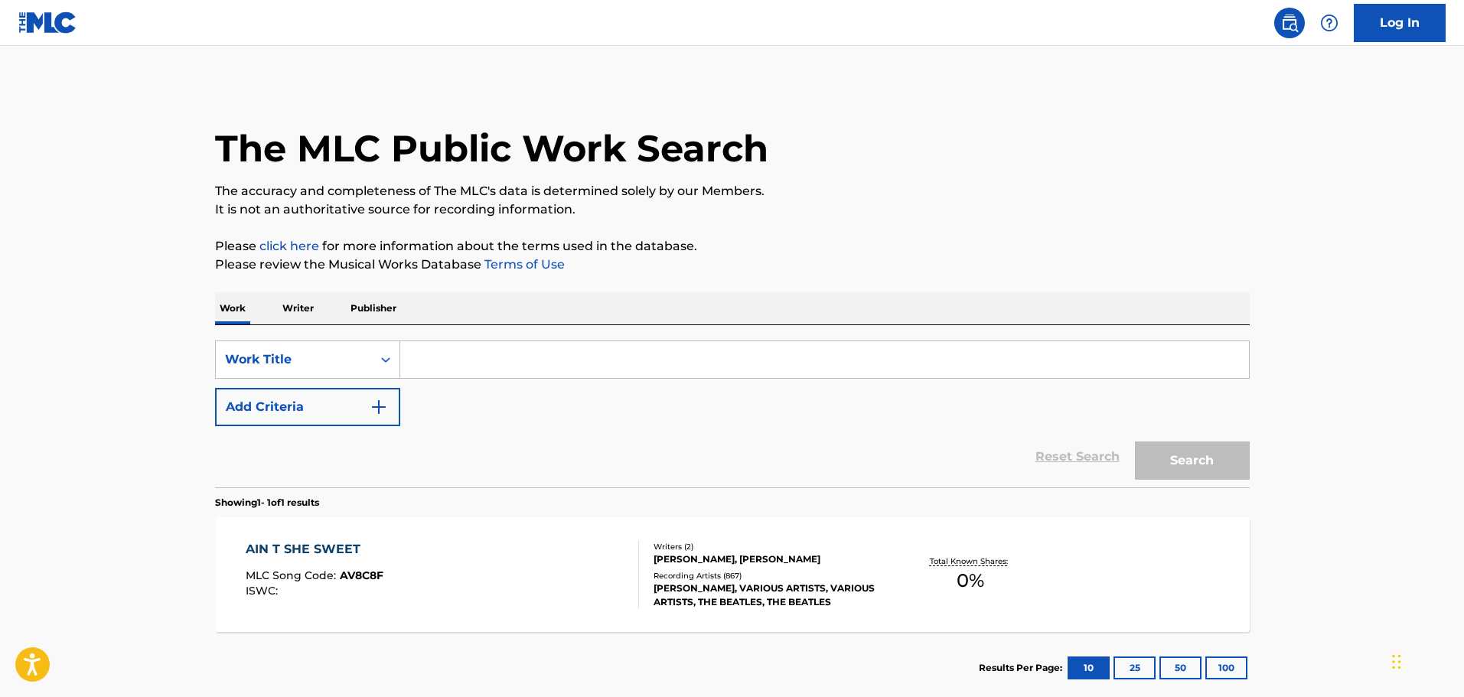
click at [469, 348] on input "Search Form" at bounding box center [824, 359] width 849 height 37
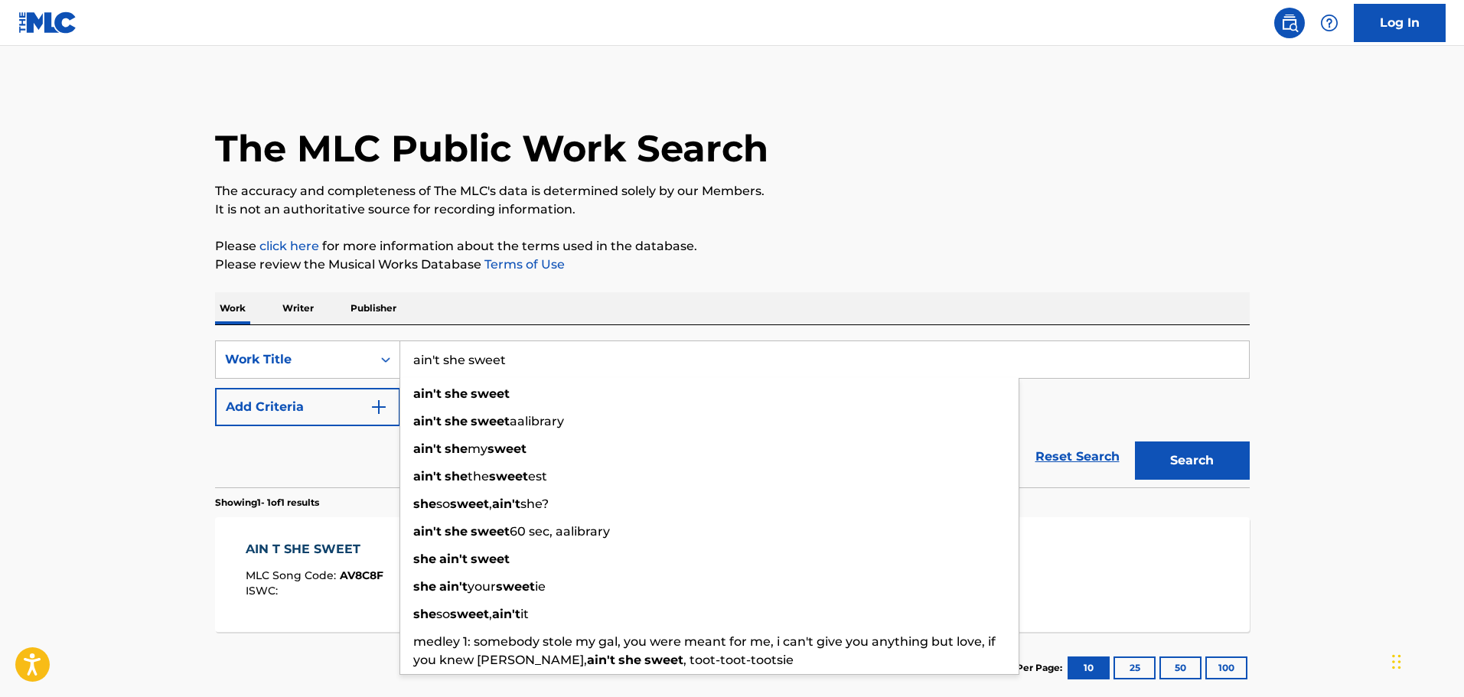
type input "ain't she sweet"
click at [340, 415] on button "Add Criteria" at bounding box center [307, 407] width 185 height 38
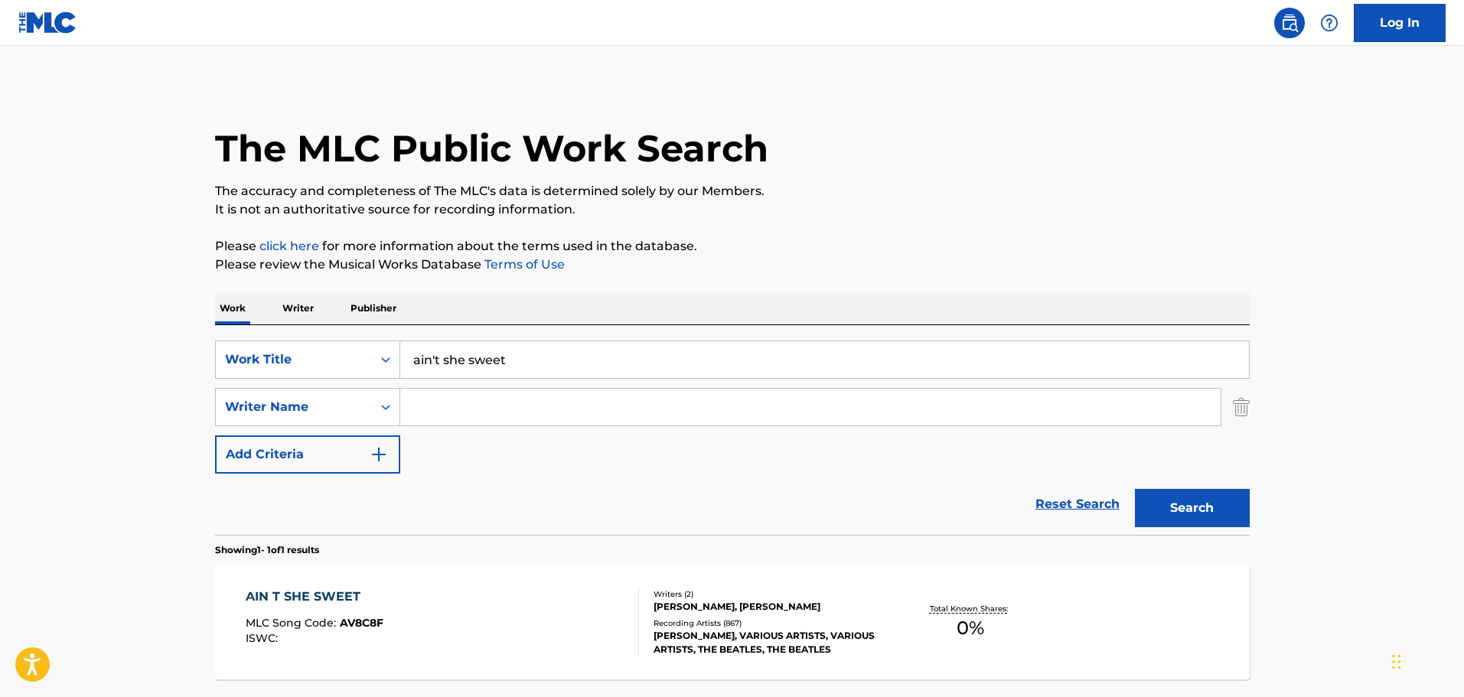
click at [442, 412] on input "Search Form" at bounding box center [810, 407] width 820 height 37
type input "yellen"
click at [1135, 489] on button "Search" at bounding box center [1192, 508] width 115 height 38
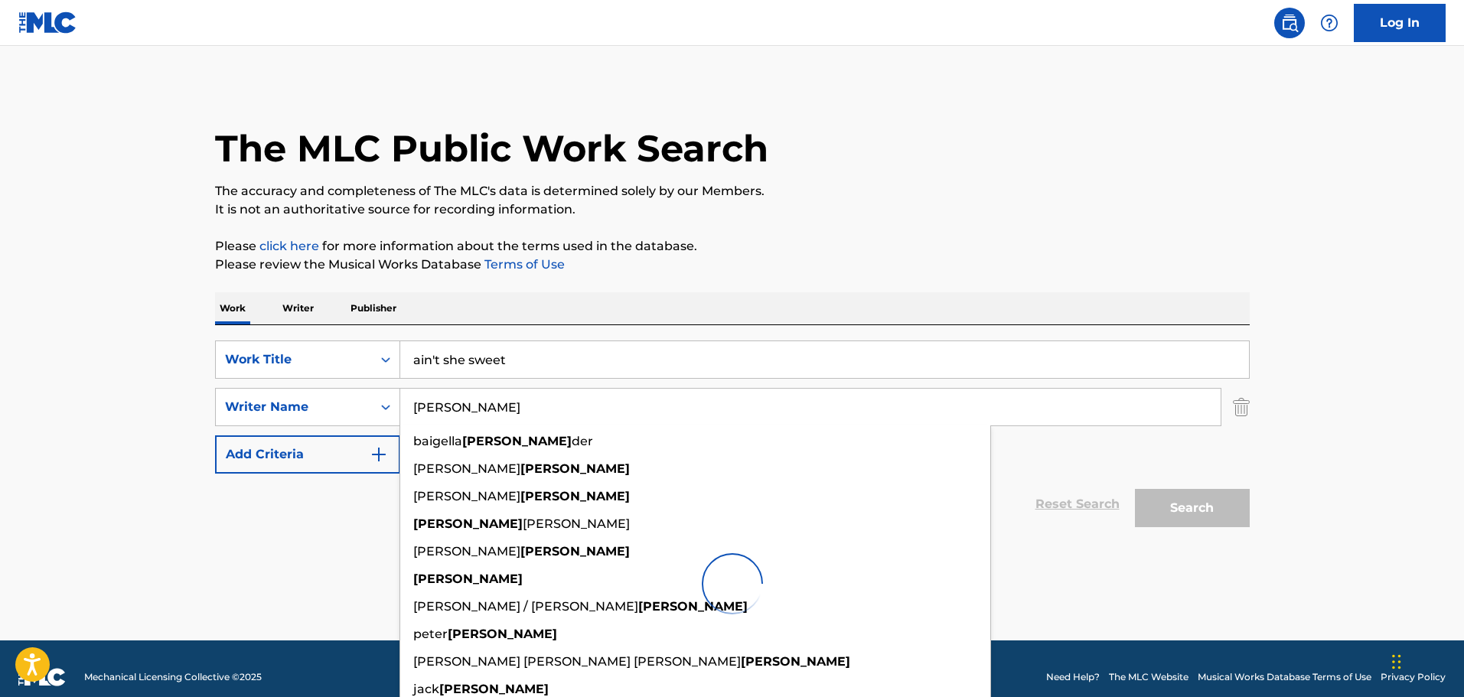
click at [112, 383] on main "The MLC Public Work Search The accuracy and completeness of The MLC's data is d…" at bounding box center [732, 343] width 1464 height 595
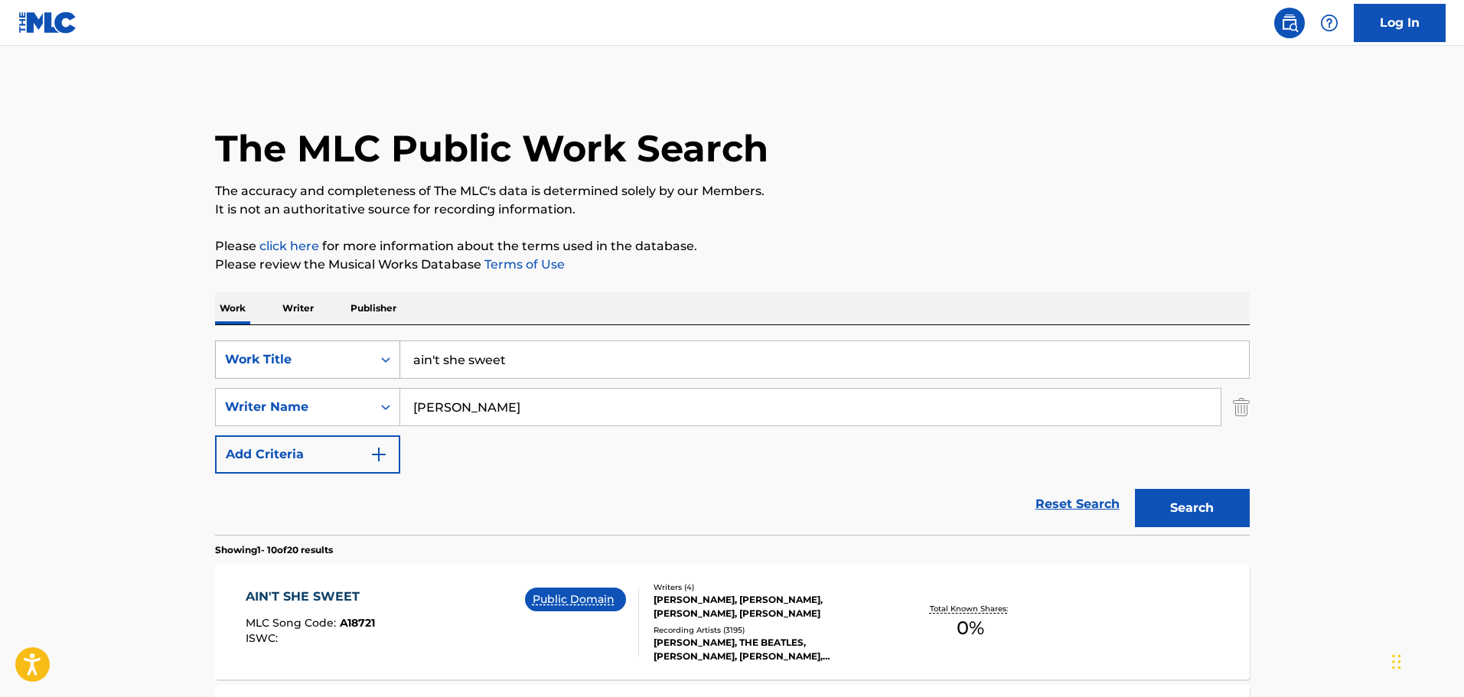
click at [331, 374] on div "Work Title" at bounding box center [307, 360] width 185 height 38
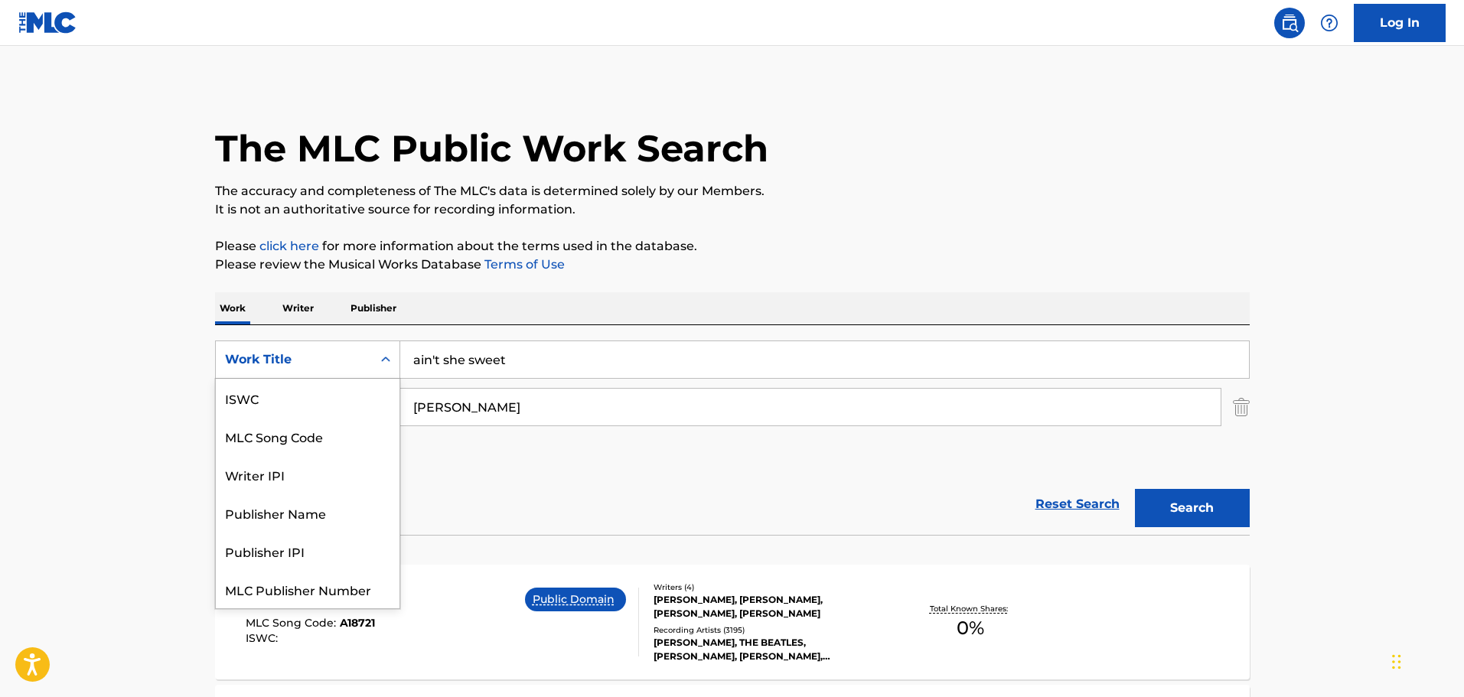
scroll to position [38, 0]
click at [298, 400] on div "MLC Song Code" at bounding box center [308, 398] width 184 height 38
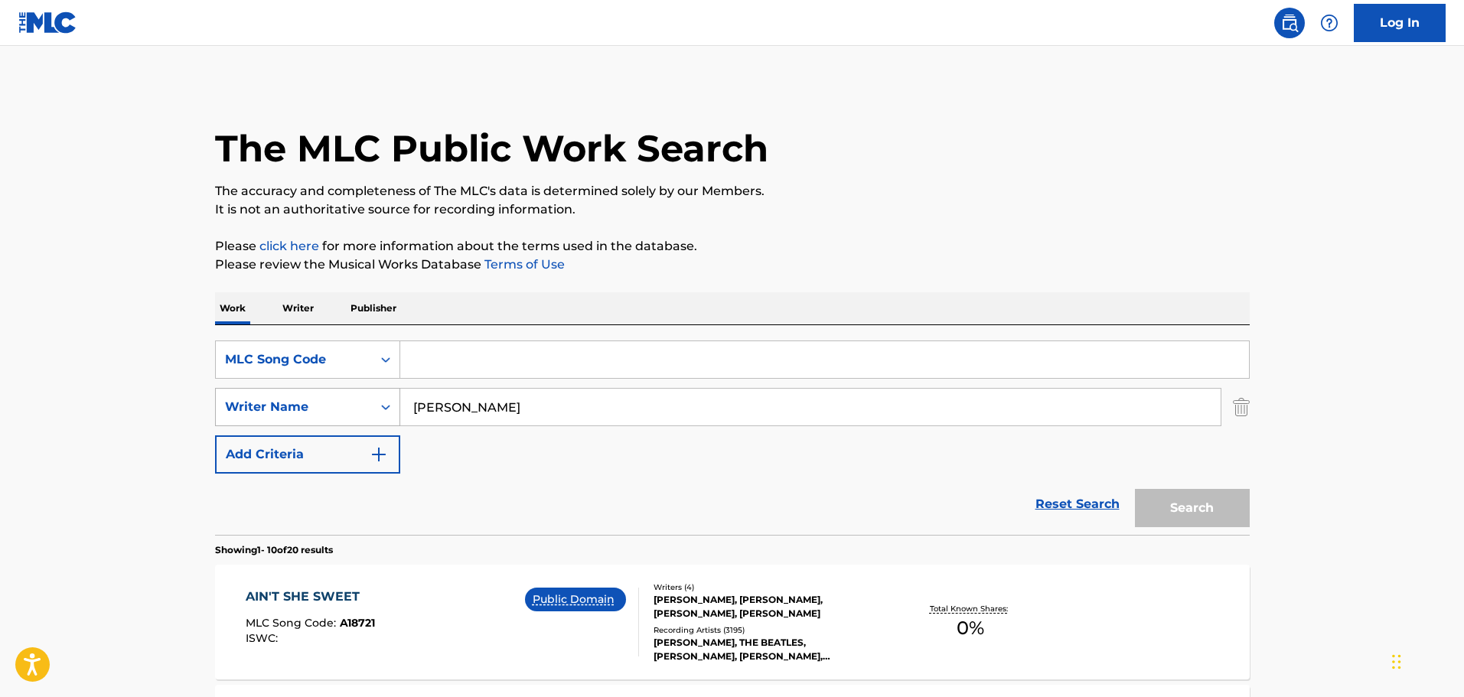
drag, startPoint x: 476, startPoint y: 414, endPoint x: 344, endPoint y: 410, distance: 131.7
click at [354, 410] on div "SearchWithCriteriaa664d0ab-9c21-49e8-8818-edcdf223c92a Writer Name yellen" at bounding box center [732, 407] width 1035 height 38
click at [453, 364] on input "Search Form" at bounding box center [824, 359] width 849 height 37
paste input "C27960"
type input "C27960"
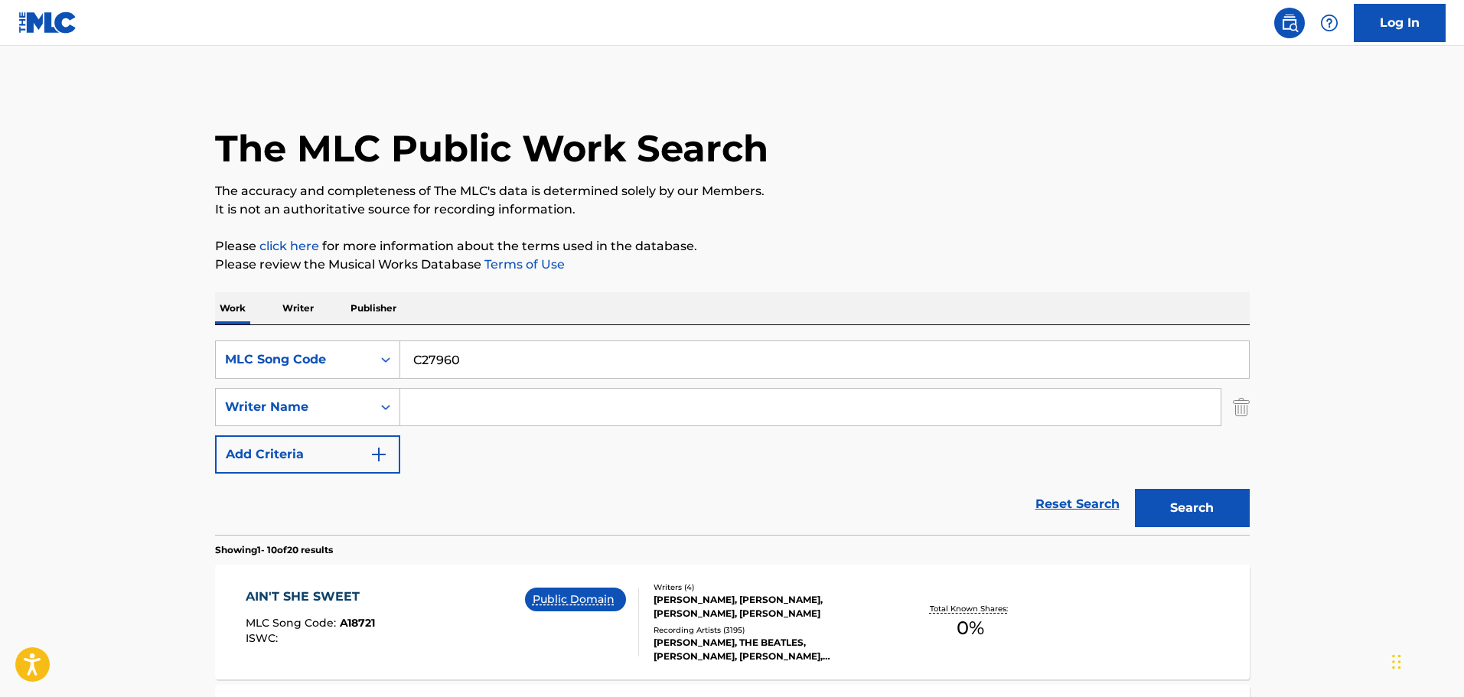
click at [1182, 514] on button "Search" at bounding box center [1192, 508] width 115 height 38
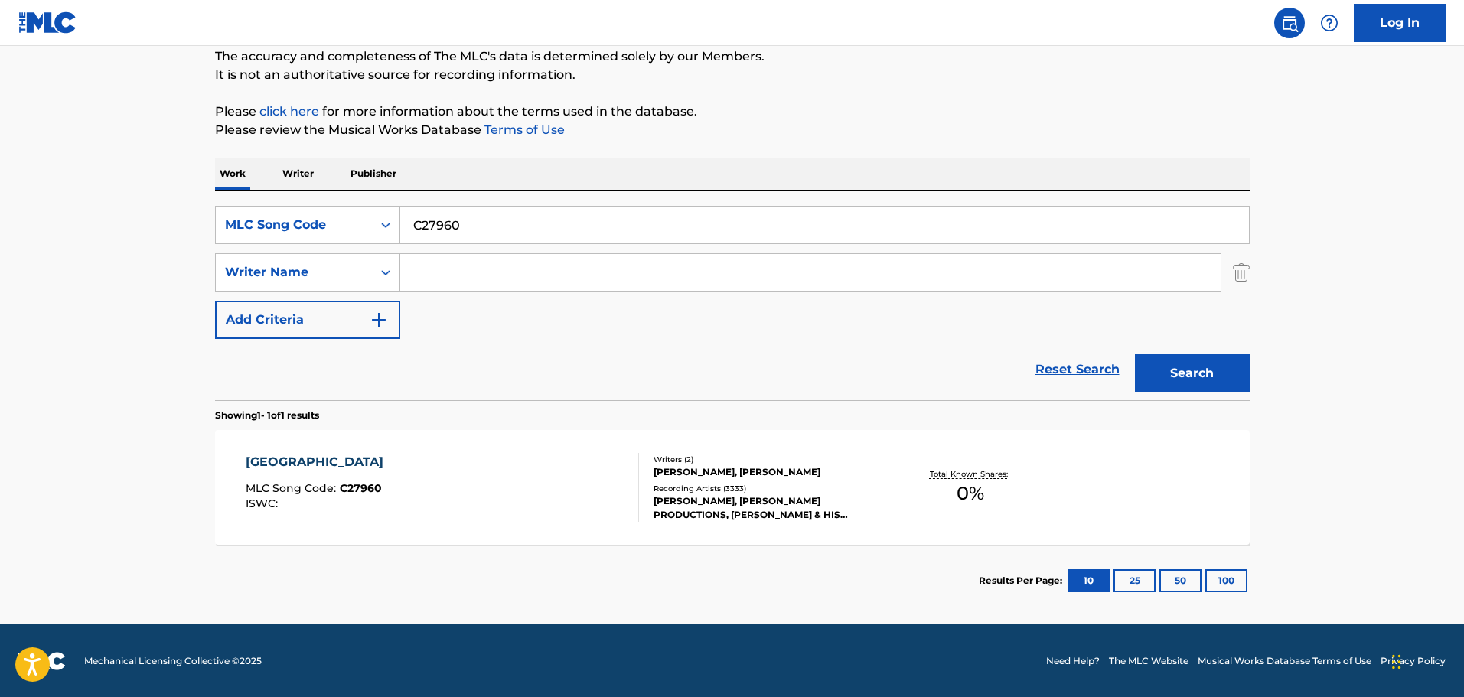
scroll to position [135, 0]
click at [512, 486] on div "CHARLESTON MLC Song Code : C27960 ISWC :" at bounding box center [442, 486] width 393 height 69
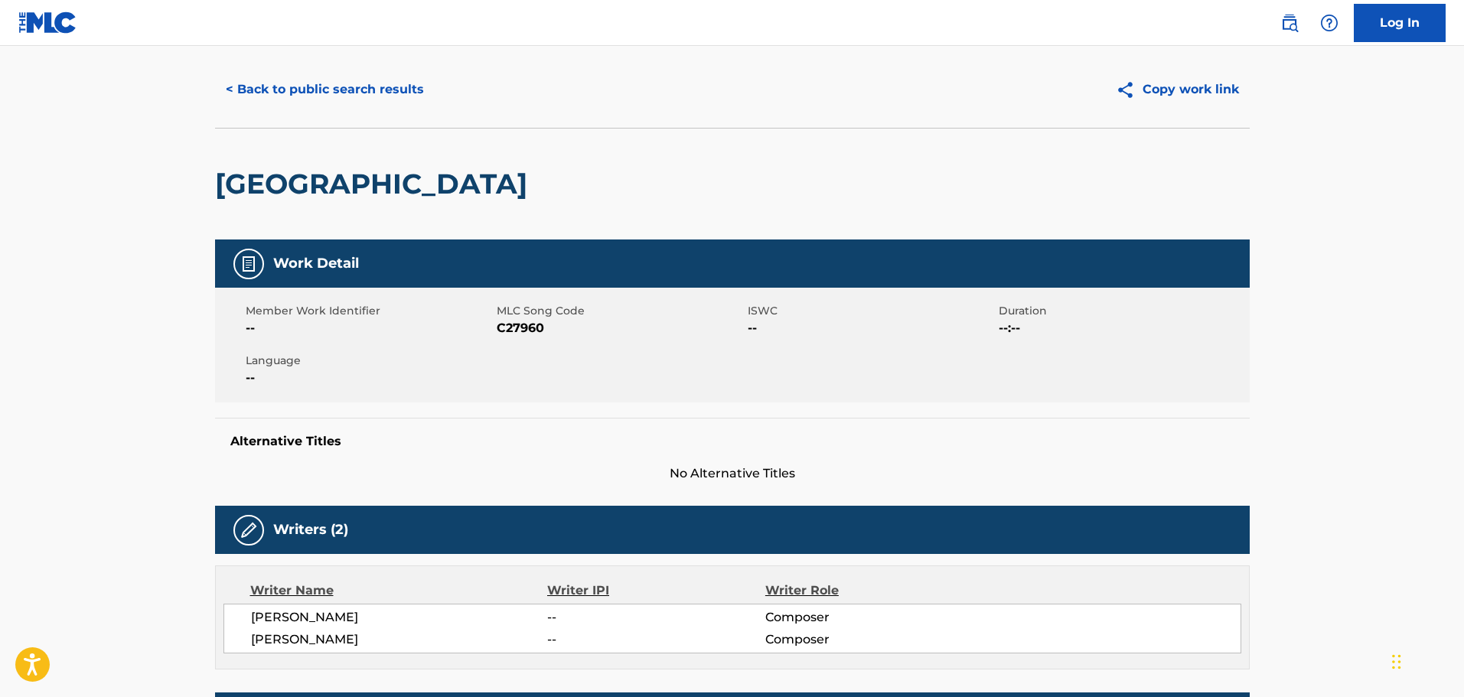
scroll to position [28, 0]
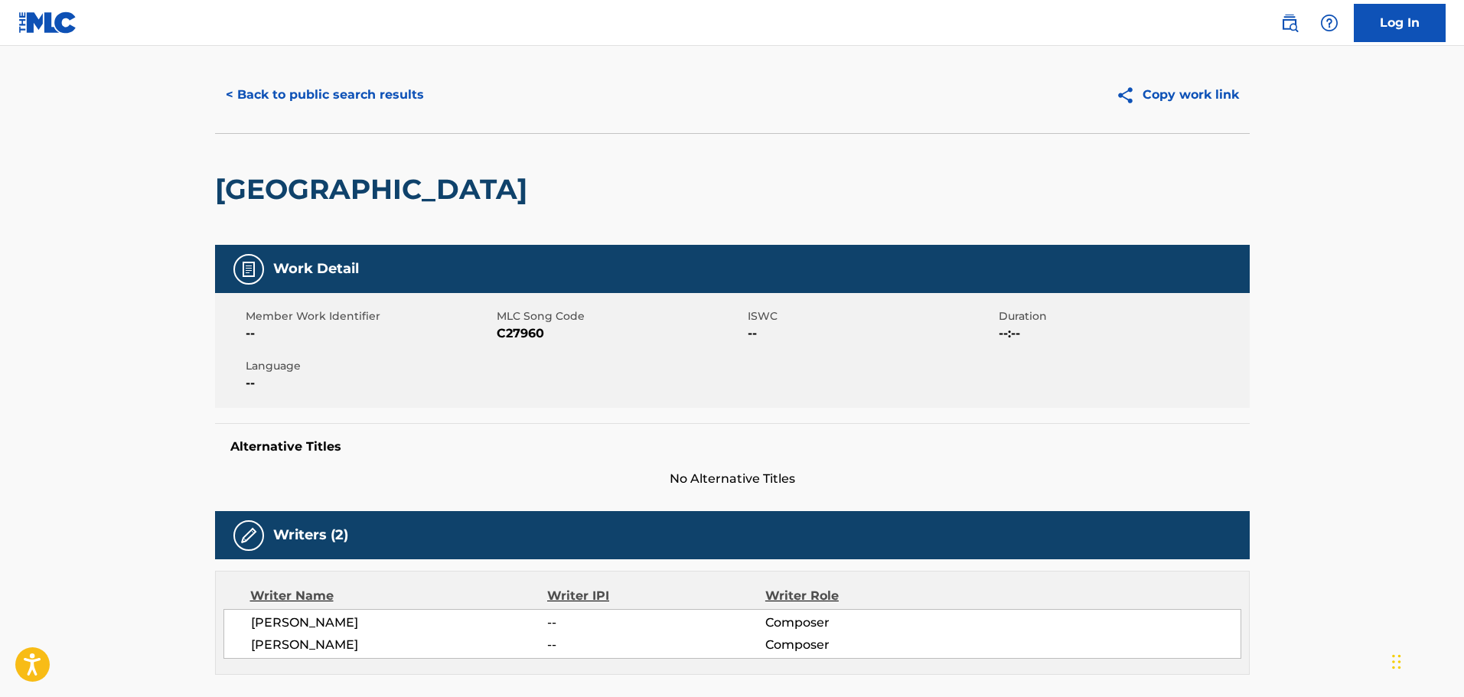
click at [343, 94] on button "< Back to public search results" at bounding box center [325, 95] width 220 height 38
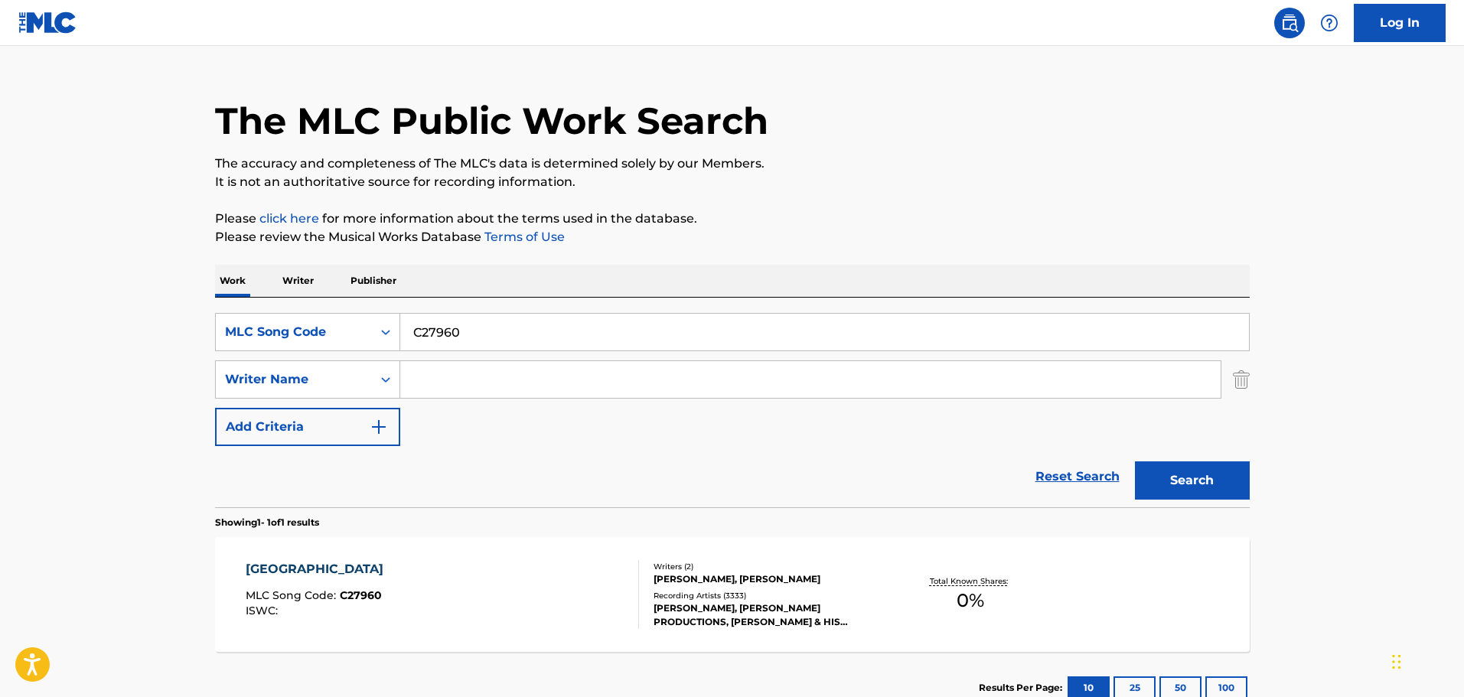
scroll to position [48, 0]
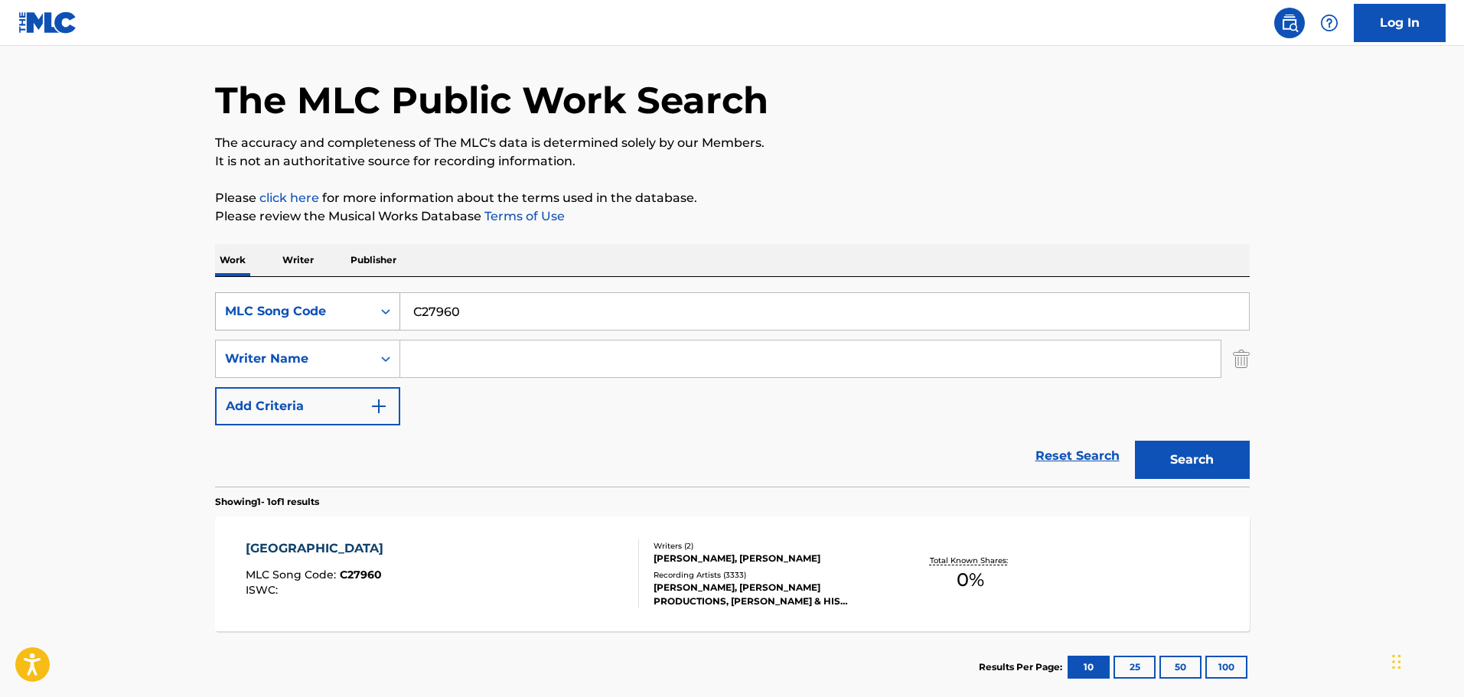
drag, startPoint x: 468, startPoint y: 311, endPoint x: 341, endPoint y: 316, distance: 126.4
click at [341, 316] on div "SearchWithCriteriaca797cf2-2783-4e3e-bfe5-66f7a80bc557 MLC Song Code C27960" at bounding box center [732, 311] width 1035 height 38
paste input "IV7CNA"
type input "IV7CNA"
click at [1197, 462] on button "Search" at bounding box center [1192, 460] width 115 height 38
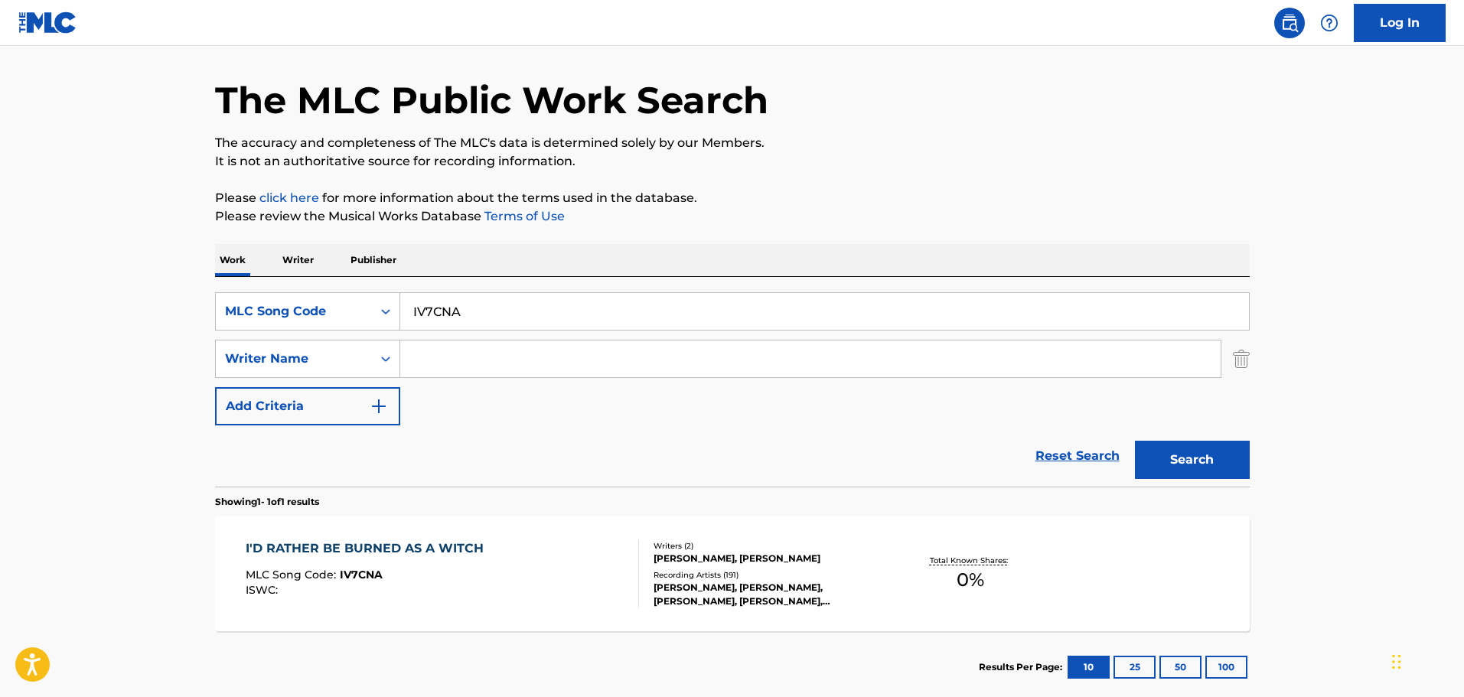
click at [576, 594] on div "I'D RATHER BE BURNED AS A WITCH MLC Song Code : IV7CNA ISWC :" at bounding box center [442, 574] width 393 height 69
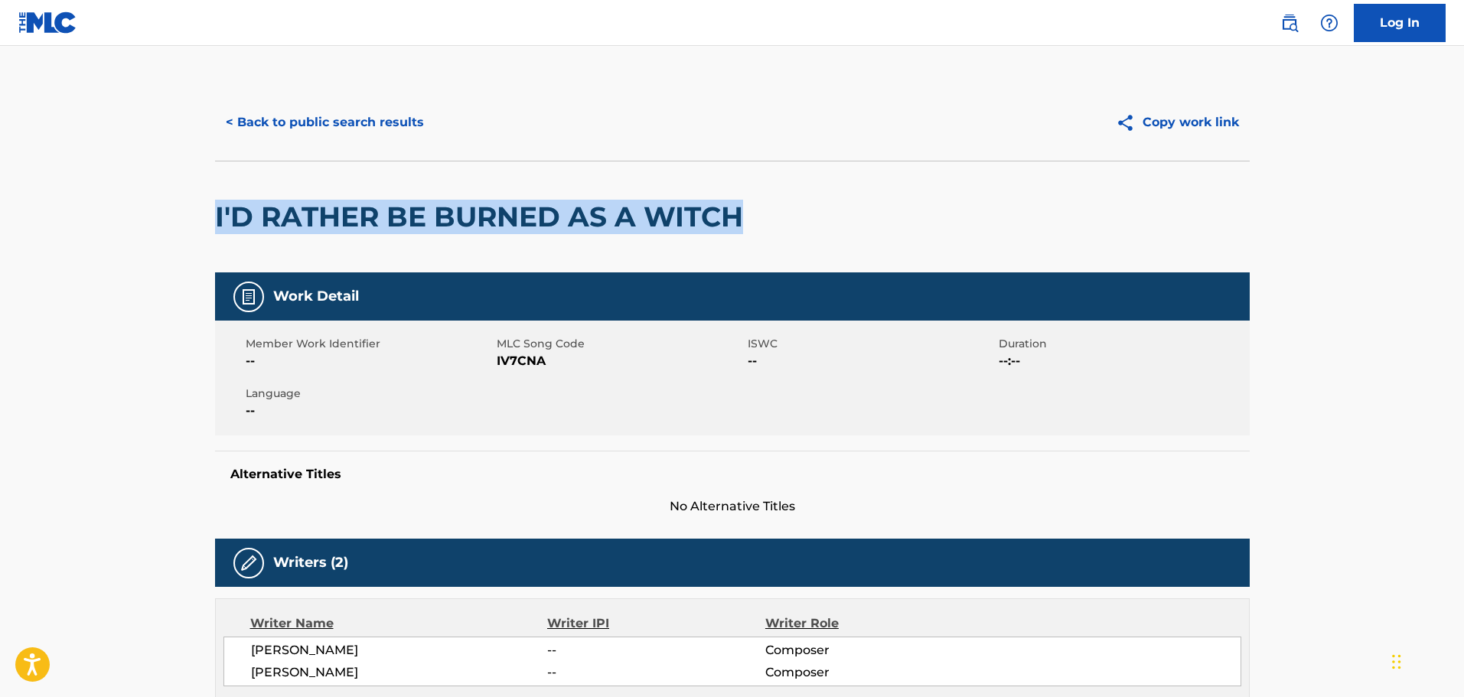
drag, startPoint x: 784, startPoint y: 219, endPoint x: 214, endPoint y: 220, distance: 570.2
click at [215, 220] on div "I'D RATHER BE BURNED AS A WITCH" at bounding box center [732, 217] width 1035 height 112
copy h2 "I'D RATHER BE BURNED AS A WITCH"
click at [311, 130] on button "< Back to public search results" at bounding box center [325, 122] width 220 height 38
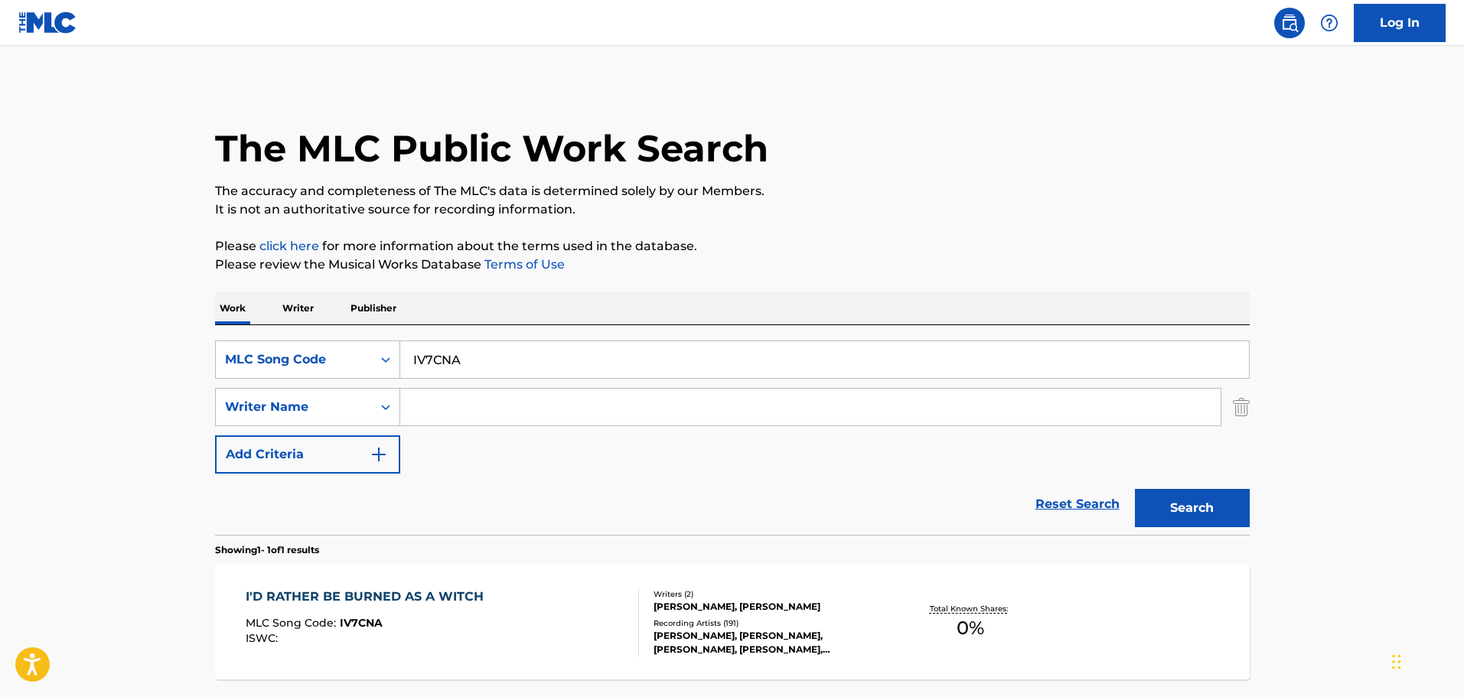
scroll to position [48, 0]
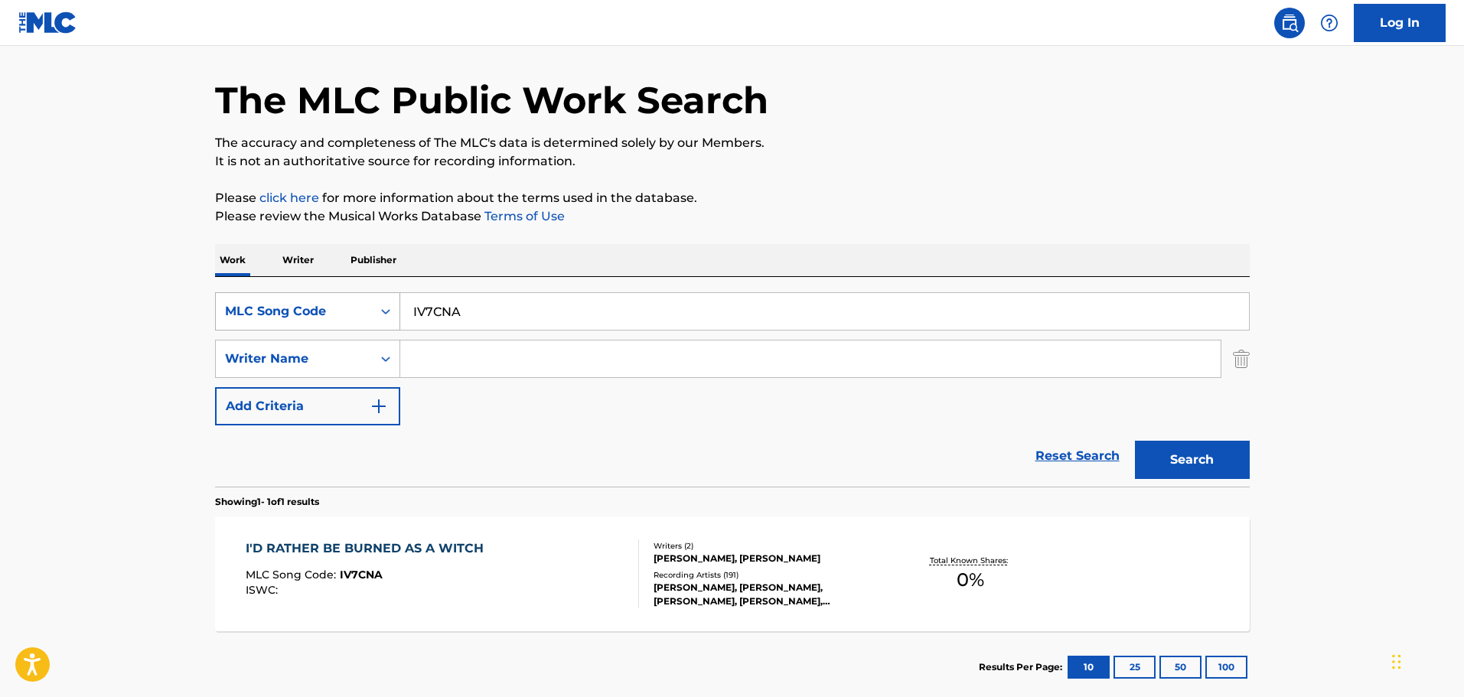
click at [354, 313] on div "SearchWithCriteriaca797cf2-2783-4e3e-bfe5-66f7a80bc557 MLC Song Code IV7CNA" at bounding box center [732, 311] width 1035 height 38
paste input "w3272v"
type input "w3272v"
click at [1205, 461] on button "Search" at bounding box center [1192, 460] width 115 height 38
click at [518, 576] on div "WASTE NO TEARS MLC Song Code : W3272V ISWC : T0030183653" at bounding box center [442, 574] width 393 height 69
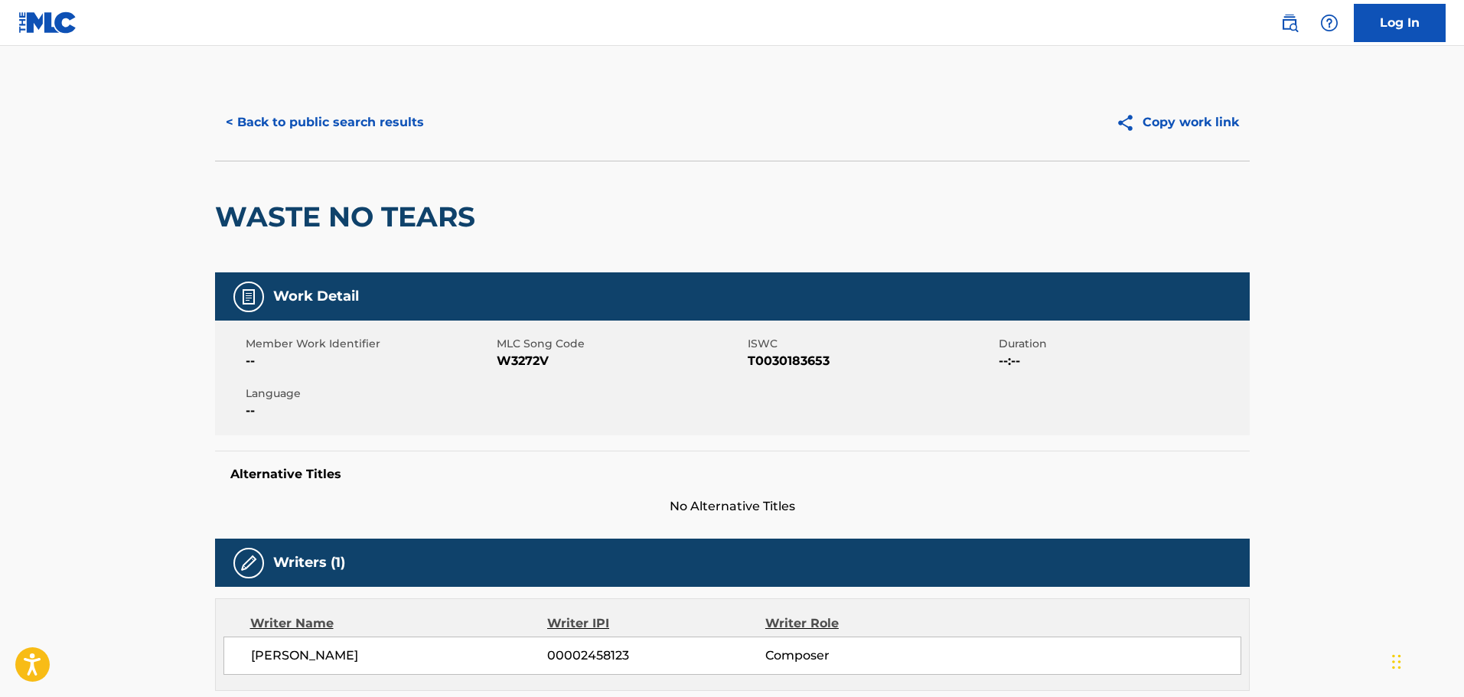
click at [351, 125] on button "< Back to public search results" at bounding box center [325, 122] width 220 height 38
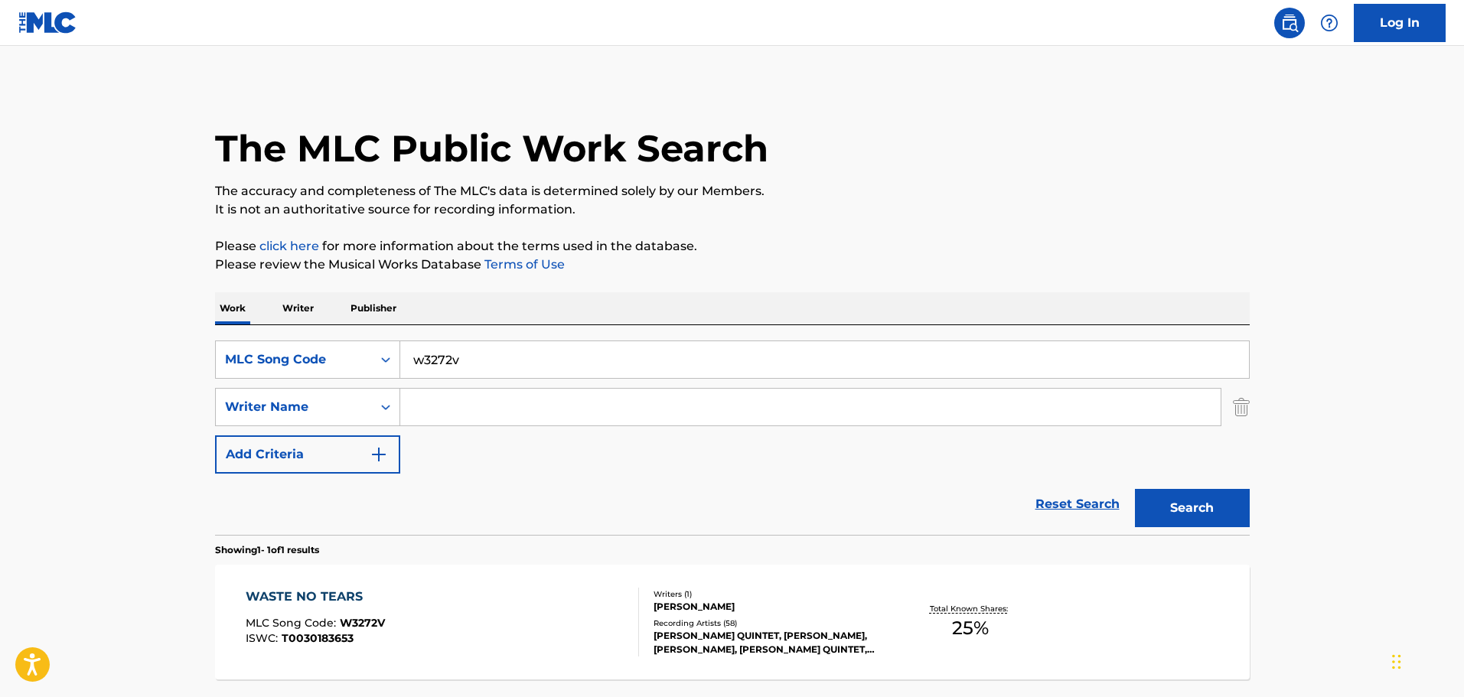
scroll to position [48, 0]
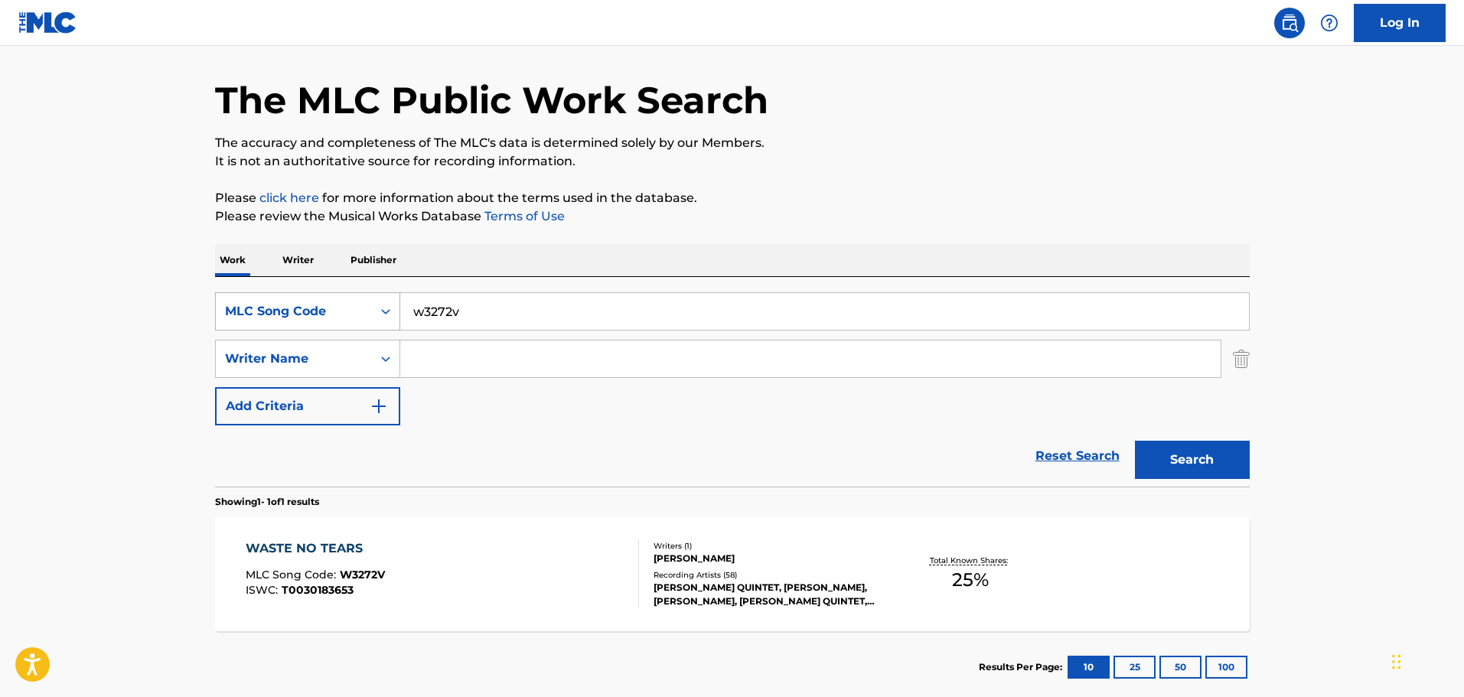
drag, startPoint x: 475, startPoint y: 312, endPoint x: 317, endPoint y: 320, distance: 157.8
click at [317, 320] on div "SearchWithCriteriaca797cf2-2783-4e3e-bfe5-66f7a80bc557 MLC Song Code w3272v" at bounding box center [732, 311] width 1035 height 38
paste input "ga49n5"
type input "ga49n5"
click at [1201, 462] on button "Search" at bounding box center [1192, 460] width 115 height 38
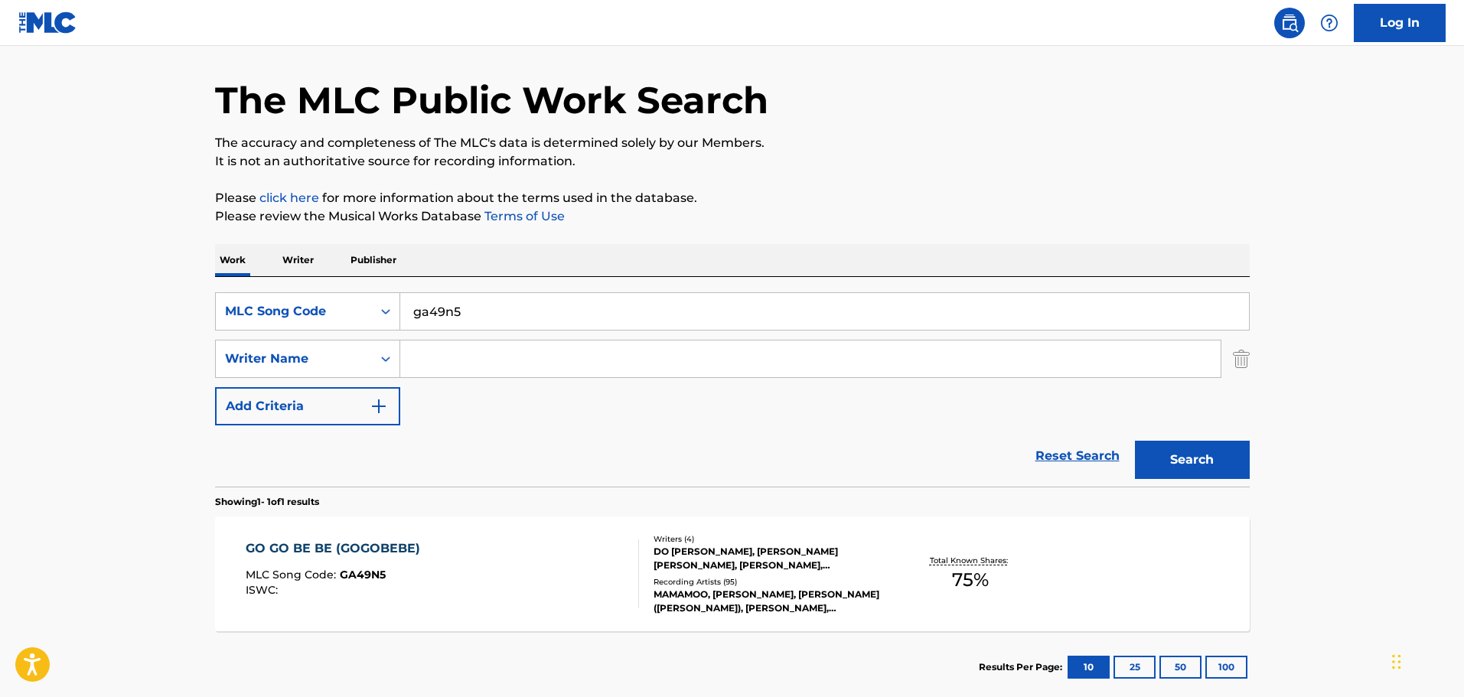
click at [605, 580] on div "GO GO BE BE (GOGOBEBE) MLC Song Code : GA49N5 ISWC :" at bounding box center [442, 574] width 393 height 69
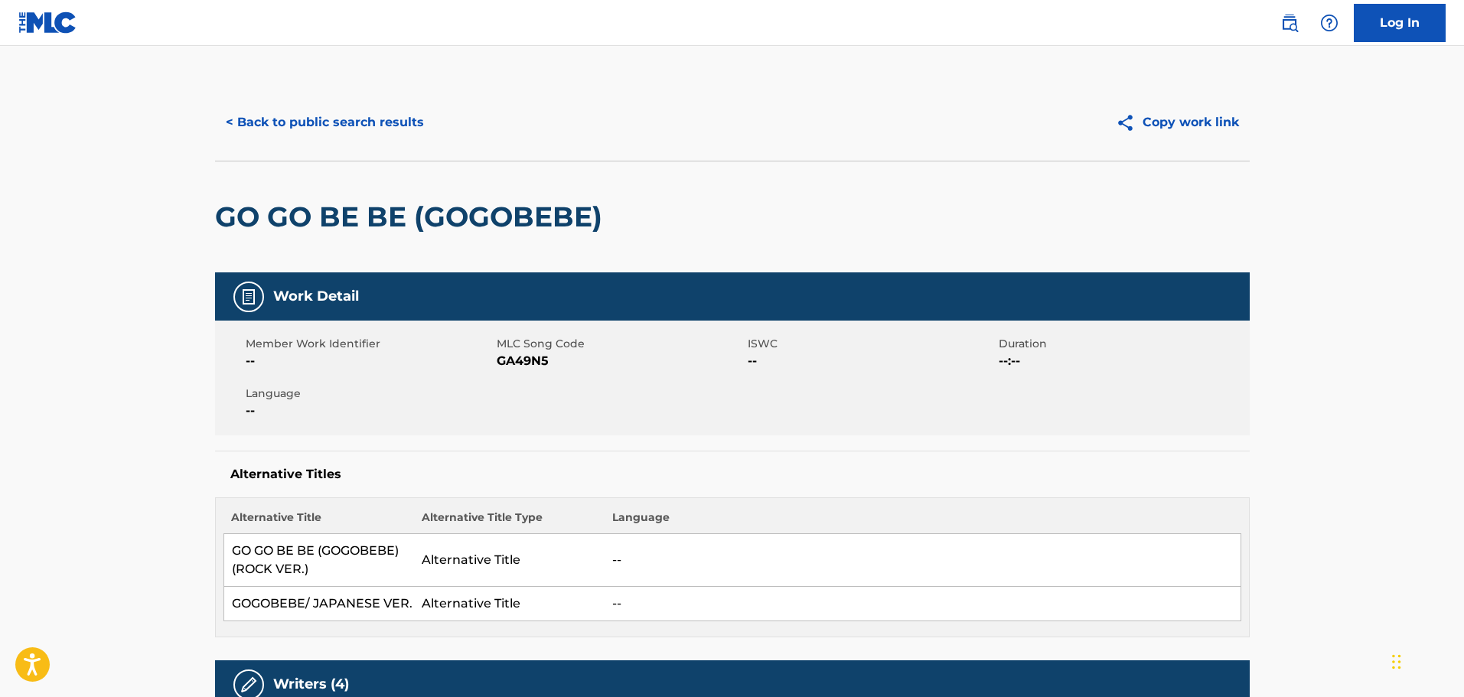
click at [338, 106] on button "< Back to public search results" at bounding box center [325, 122] width 220 height 38
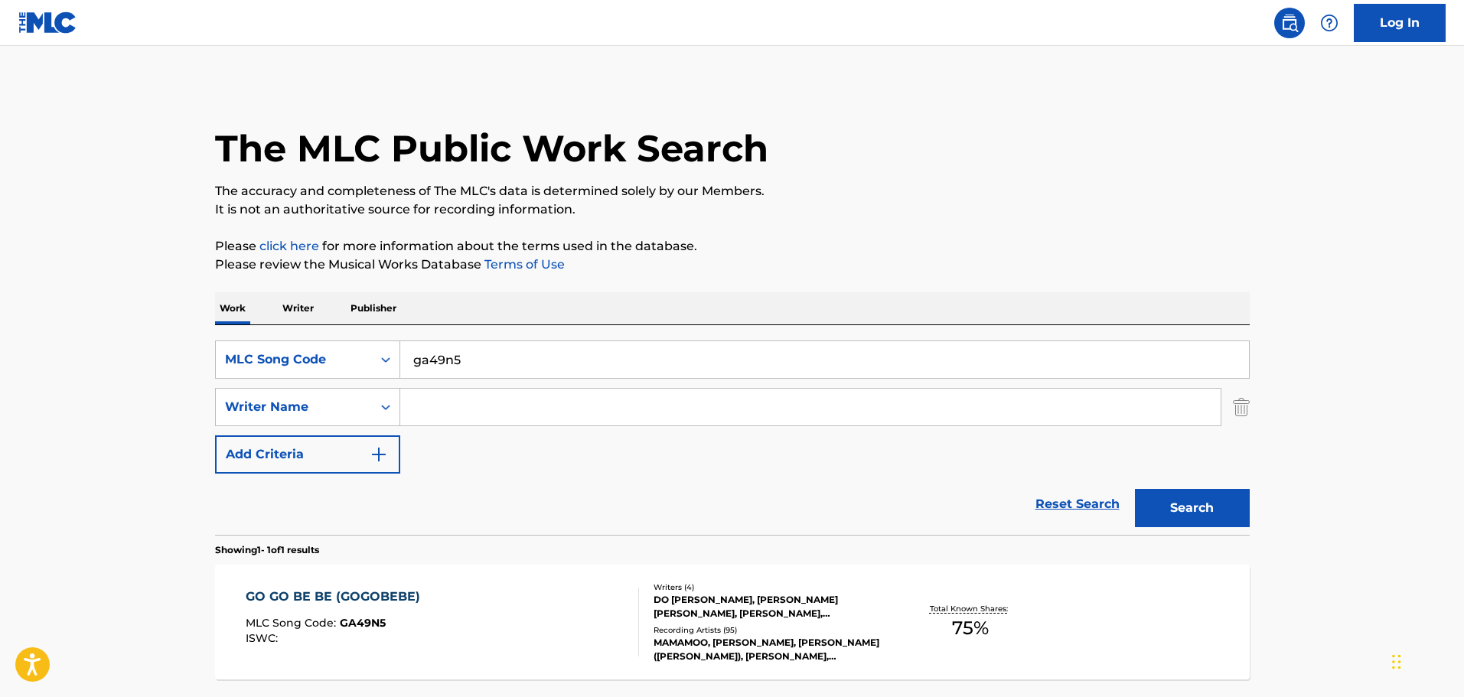
scroll to position [48, 0]
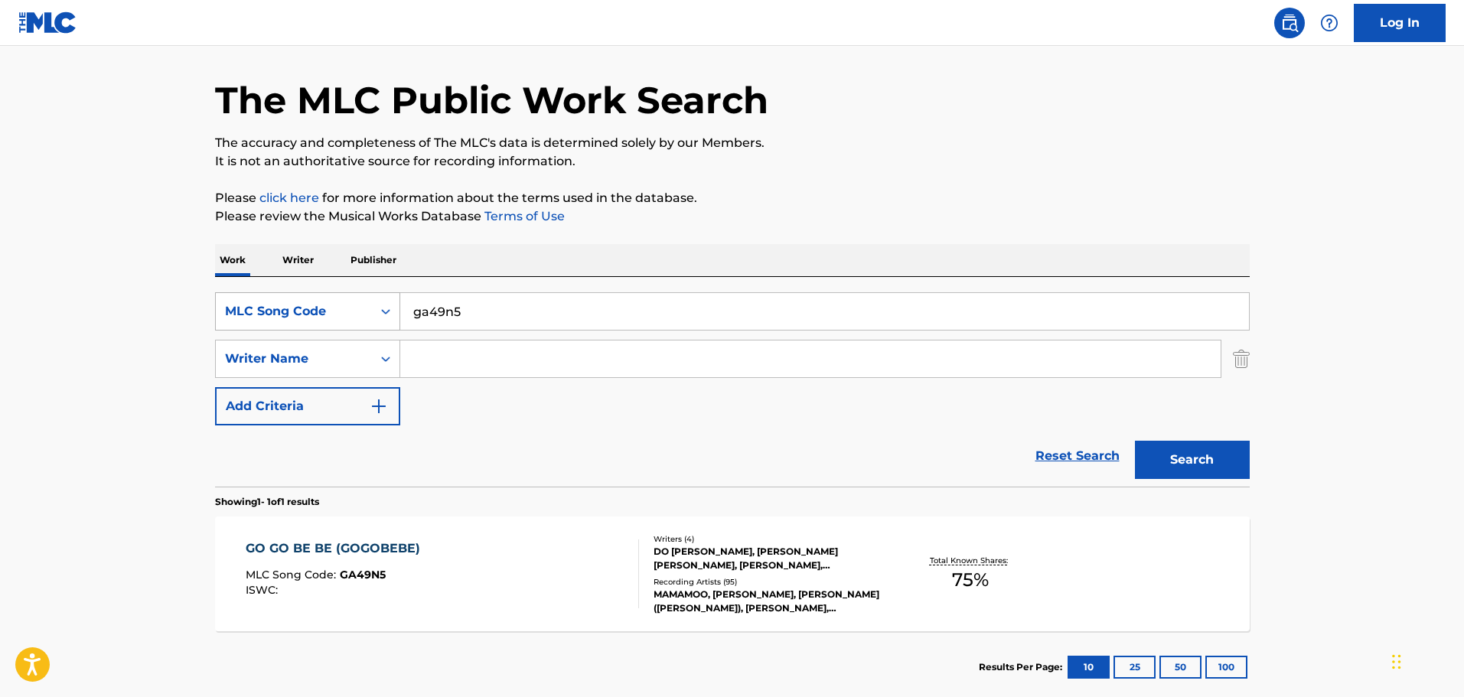
drag, startPoint x: 456, startPoint y: 317, endPoint x: 339, endPoint y: 312, distance: 117.2
click at [339, 312] on div "SearchWithCriteriaca797cf2-2783-4e3e-bfe5-66f7a80bc557 MLC Song Code ga49n5" at bounding box center [732, 311] width 1035 height 38
paste input "p56422"
type input "p56422"
click at [1172, 451] on button "Search" at bounding box center [1192, 460] width 115 height 38
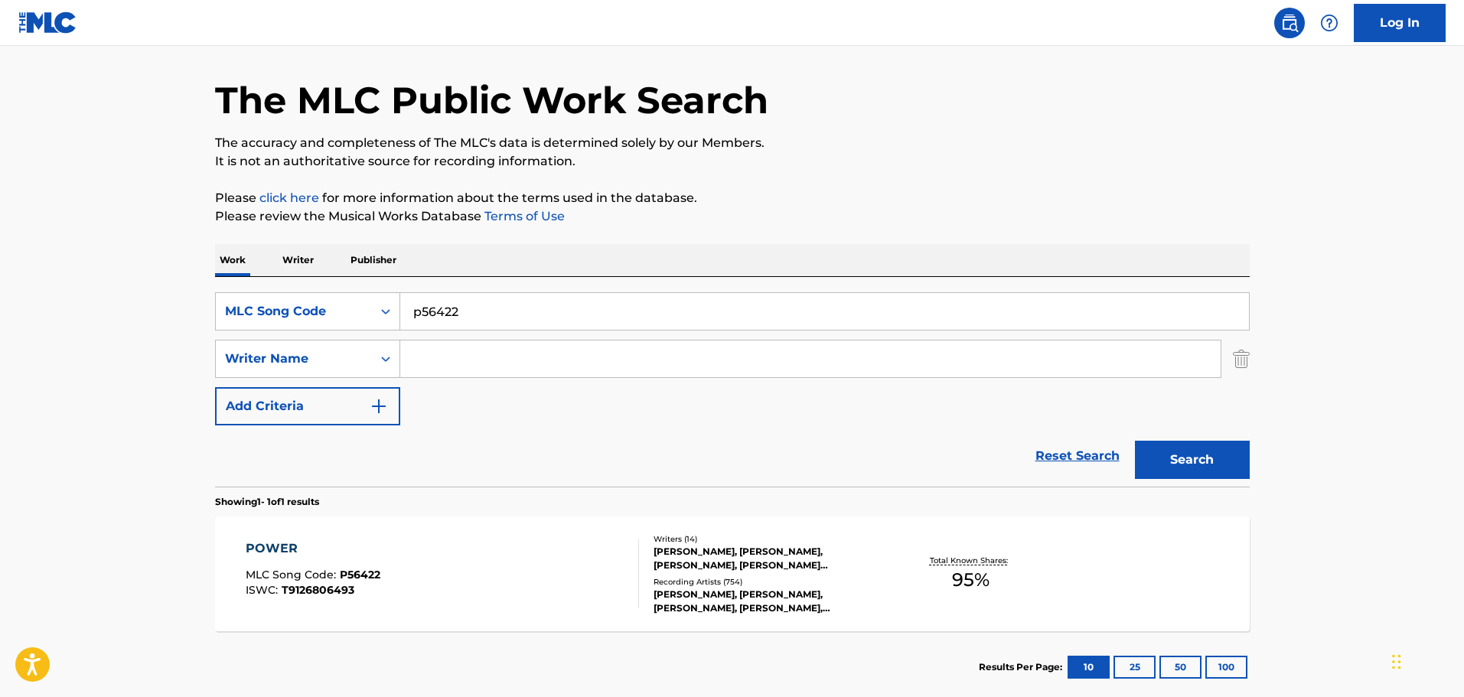
click at [571, 552] on div "POWER MLC Song Code : P56422 ISWC : T9126806493" at bounding box center [442, 574] width 393 height 69
